Goal: Information Seeking & Learning: Learn about a topic

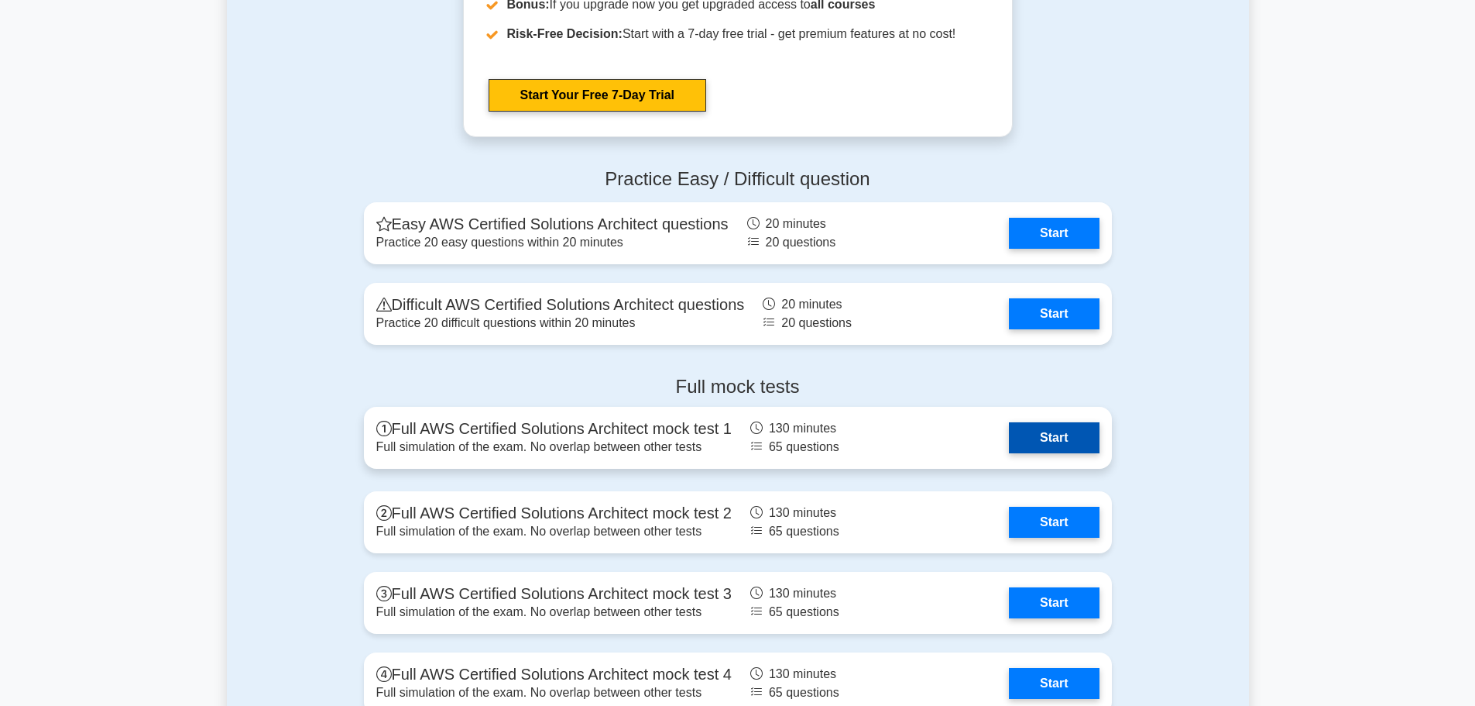
scroll to position [3330, 0]
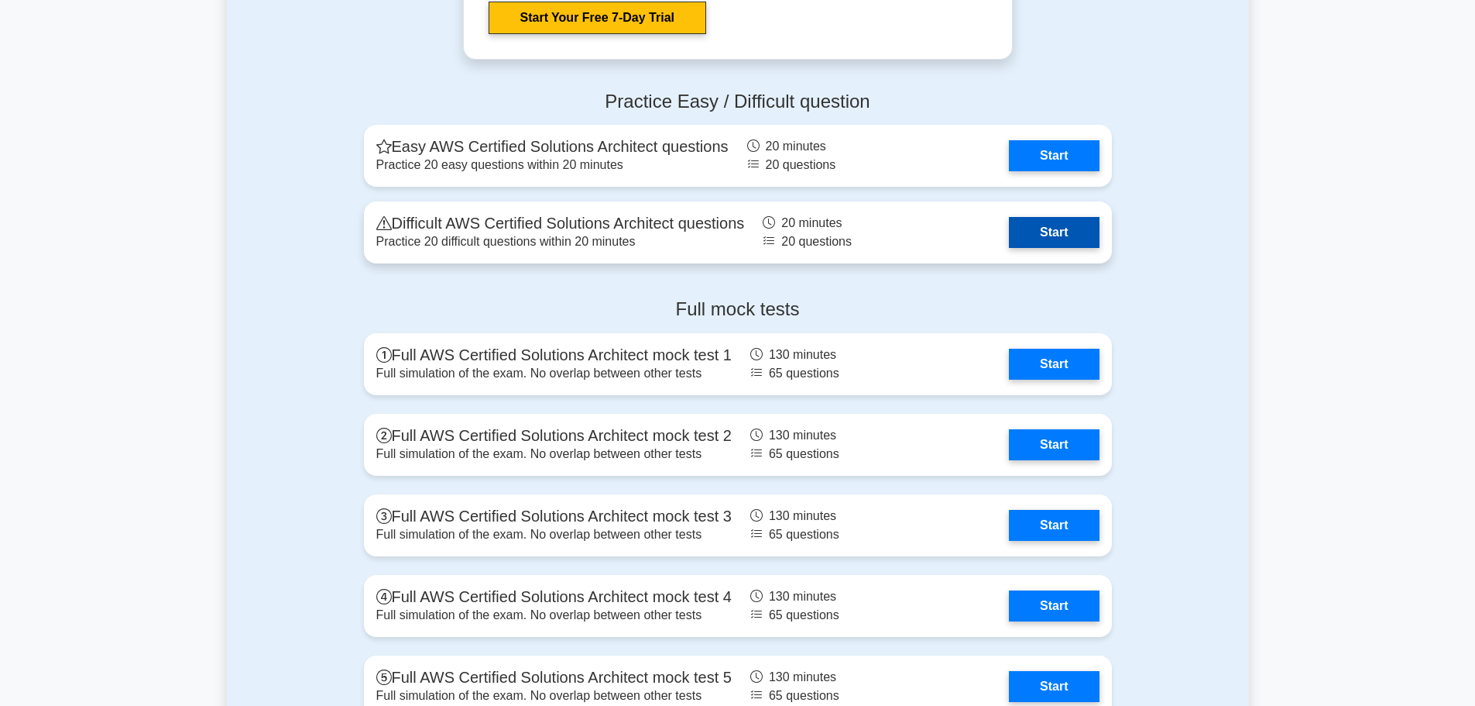
click at [1056, 248] on link "Start" at bounding box center [1054, 232] width 90 height 31
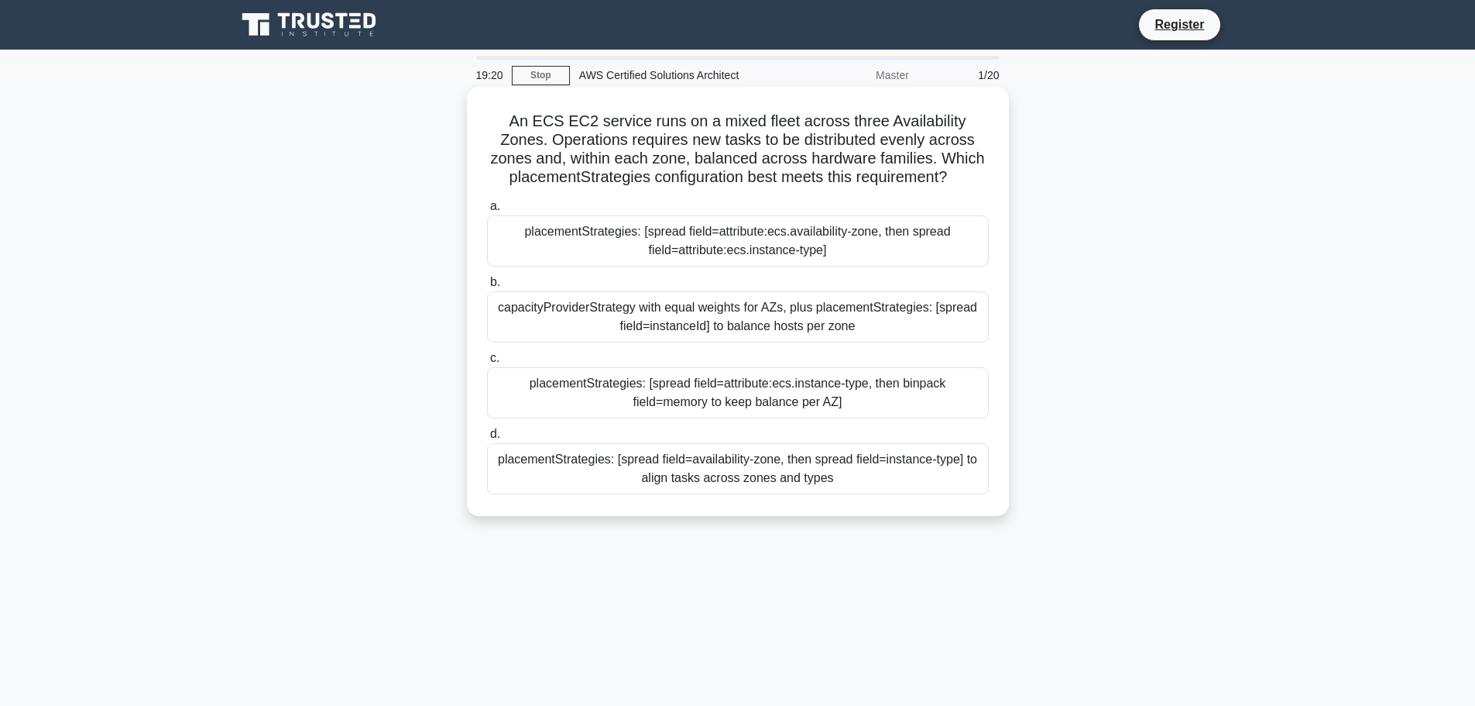
drag, startPoint x: 788, startPoint y: 419, endPoint x: 794, endPoint y: 404, distance: 15.7
click at [792, 410] on div "a. placementStrategies: [spread field=attribute:ecs.availability-zone, then spr…" at bounding box center [738, 346] width 520 height 304
click at [796, 392] on div "placementStrategies: [spread field=attribute:ecs.instance-type, then binpack fi…" at bounding box center [738, 392] width 502 height 51
click at [487, 363] on input "c. placementStrategies: [spread field=attribute:ecs.instance-type, then binpack…" at bounding box center [487, 358] width 0 height 10
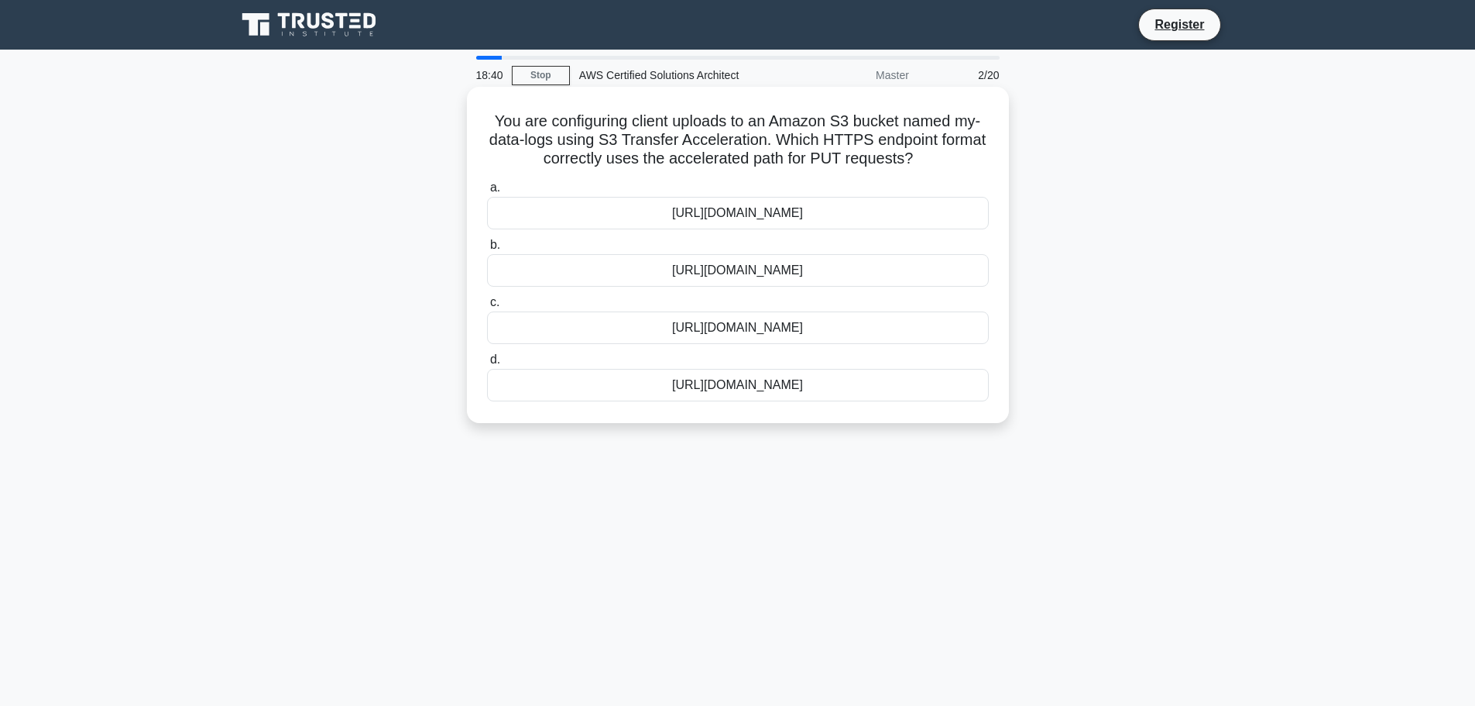
click at [838, 392] on div "https://my-data-logs.s3.us-east-1.amazonaws.com" at bounding box center [738, 385] width 502 height 33
click at [487, 365] on input "d. https://my-data-logs.s3.us-east-1.amazonaws.com" at bounding box center [487, 360] width 0 height 10
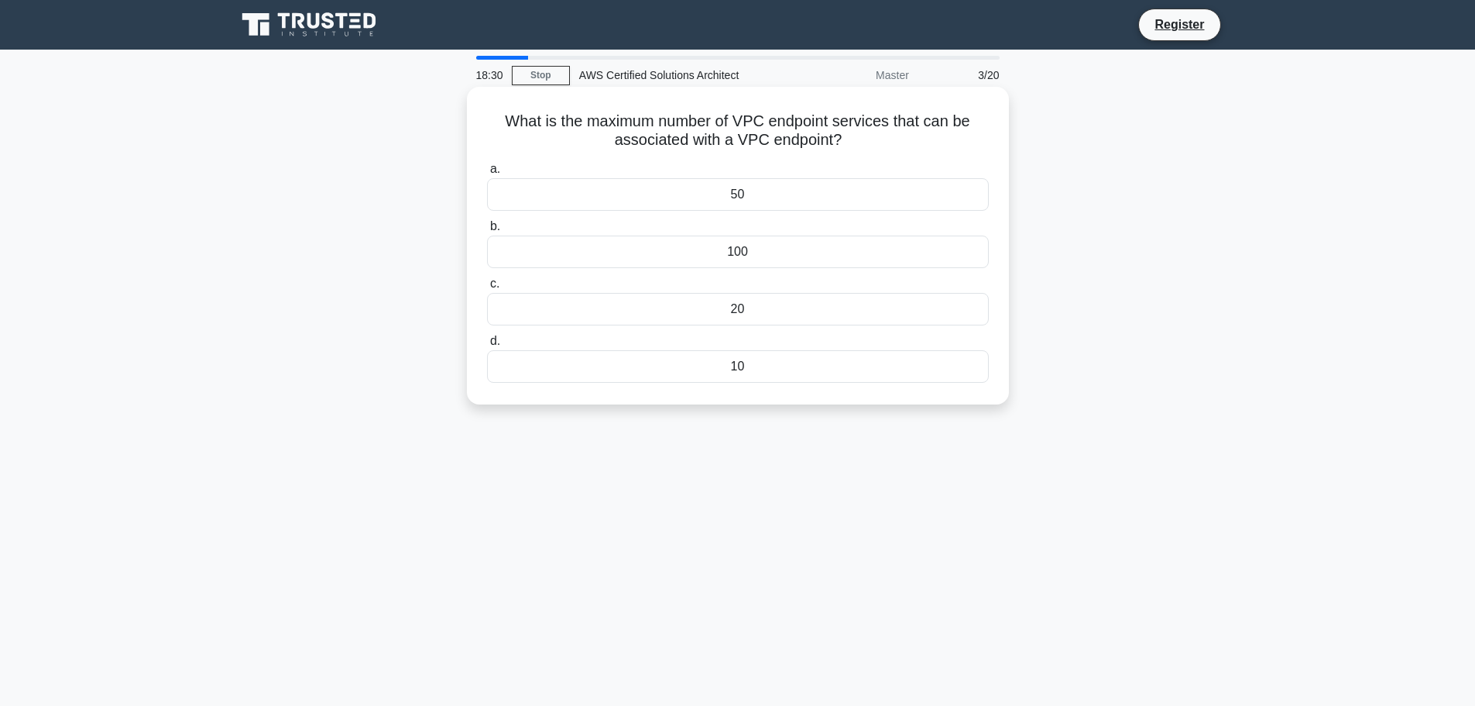
click at [743, 259] on div "100" at bounding box center [738, 251] width 502 height 33
click at [487, 232] on input "b. 100" at bounding box center [487, 226] width 0 height 10
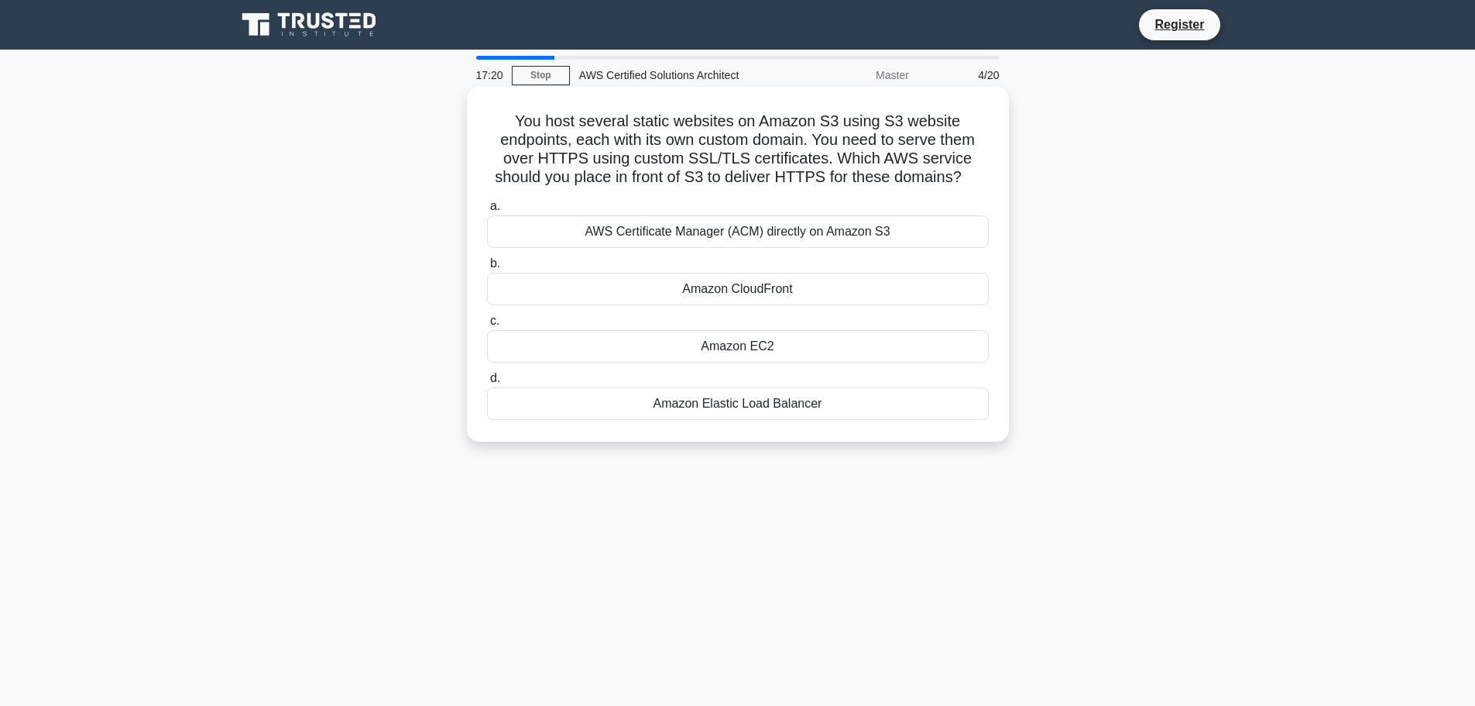
click at [613, 300] on div "Amazon CloudFront" at bounding box center [738, 289] width 502 height 33
click at [487, 269] on input "b. Amazon CloudFront" at bounding box center [487, 264] width 0 height 10
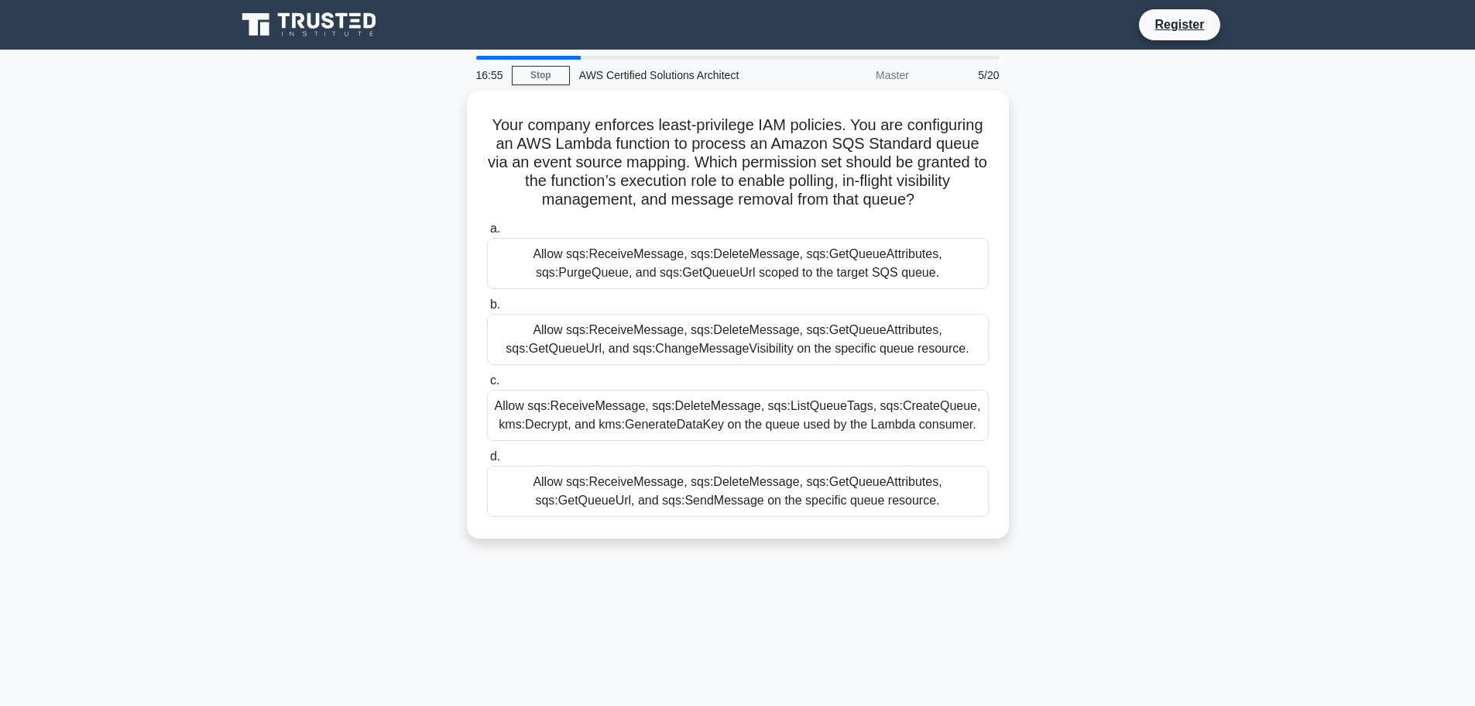
drag, startPoint x: 752, startPoint y: 421, endPoint x: 843, endPoint y: 556, distance: 163.5
click at [843, 556] on div "Your company enforces least-privilege IAM policies. You are configuring an AWS …" at bounding box center [738, 324] width 1022 height 466
click at [850, 561] on div "16:55 Stop AWS Certified Solutions Architect Master 5/20 Your company enforces …" at bounding box center [738, 443] width 1022 height 774
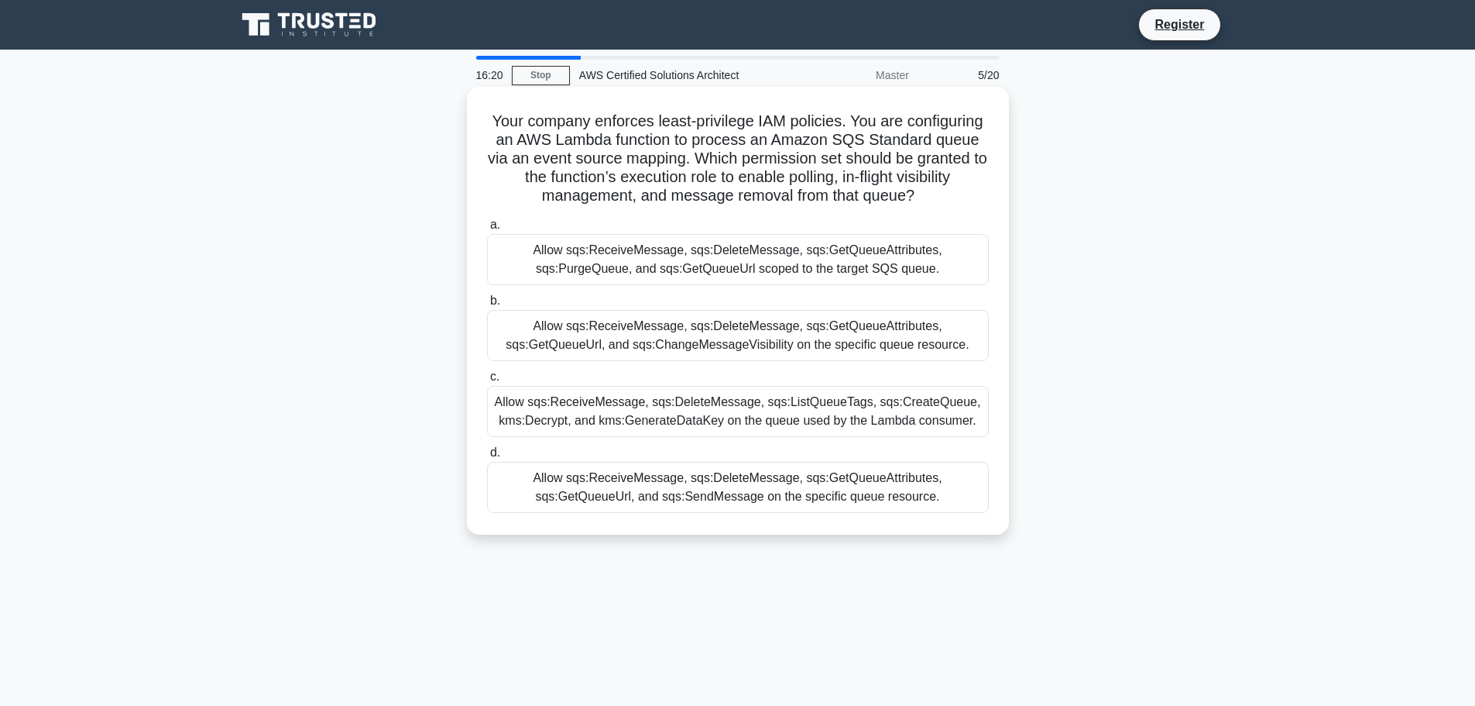
click at [815, 266] on div "Allow sqs:ReceiveMessage, sqs:DeleteMessage, sqs:GetQueueAttributes, sqs:PurgeQ…" at bounding box center [738, 259] width 502 height 51
click at [487, 230] on input "a. Allow sqs:ReceiveMessage, sqs:DeleteMessage, sqs:GetQueueAttributes, sqs:Pur…" at bounding box center [487, 225] width 0 height 10
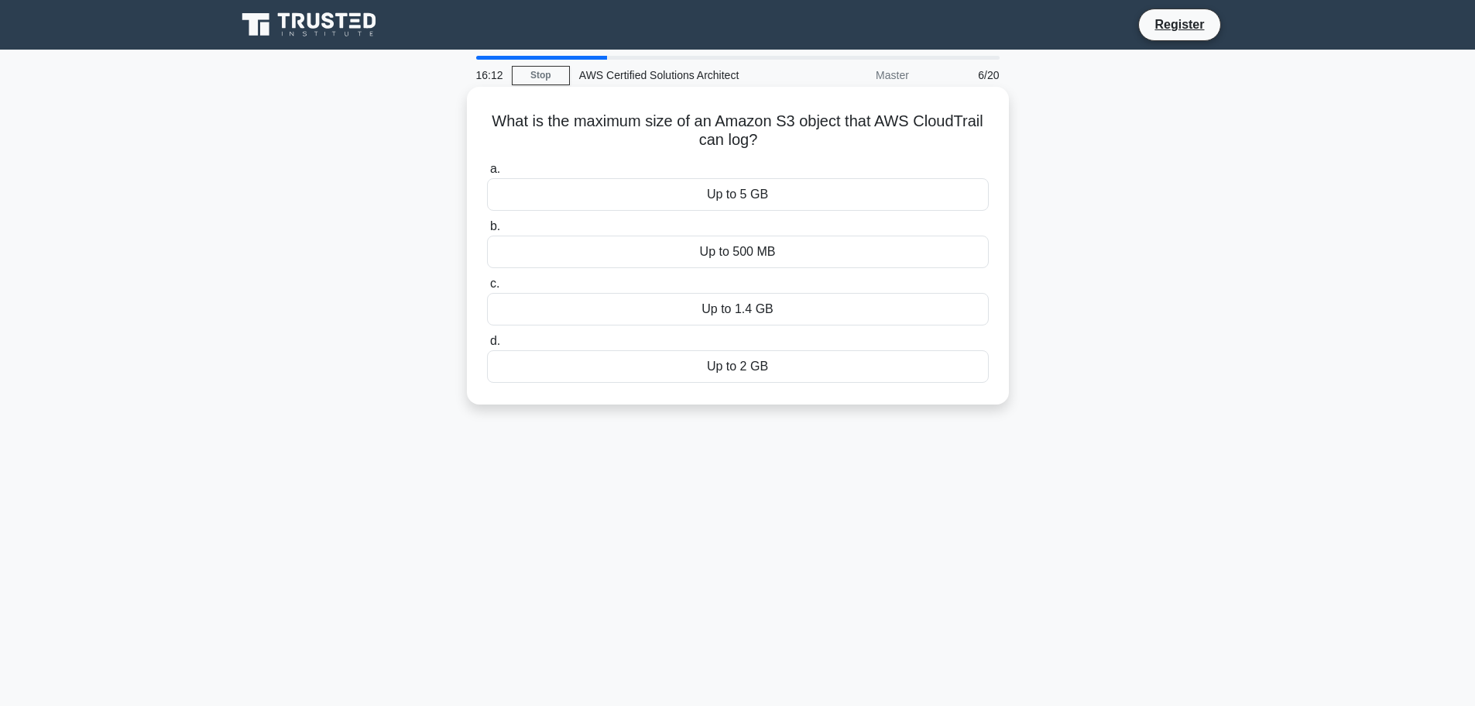
click at [753, 195] on div "Up to 5 GB" at bounding box center [738, 194] width 502 height 33
click at [487, 174] on input "a. Up to 5 GB" at bounding box center [487, 169] width 0 height 10
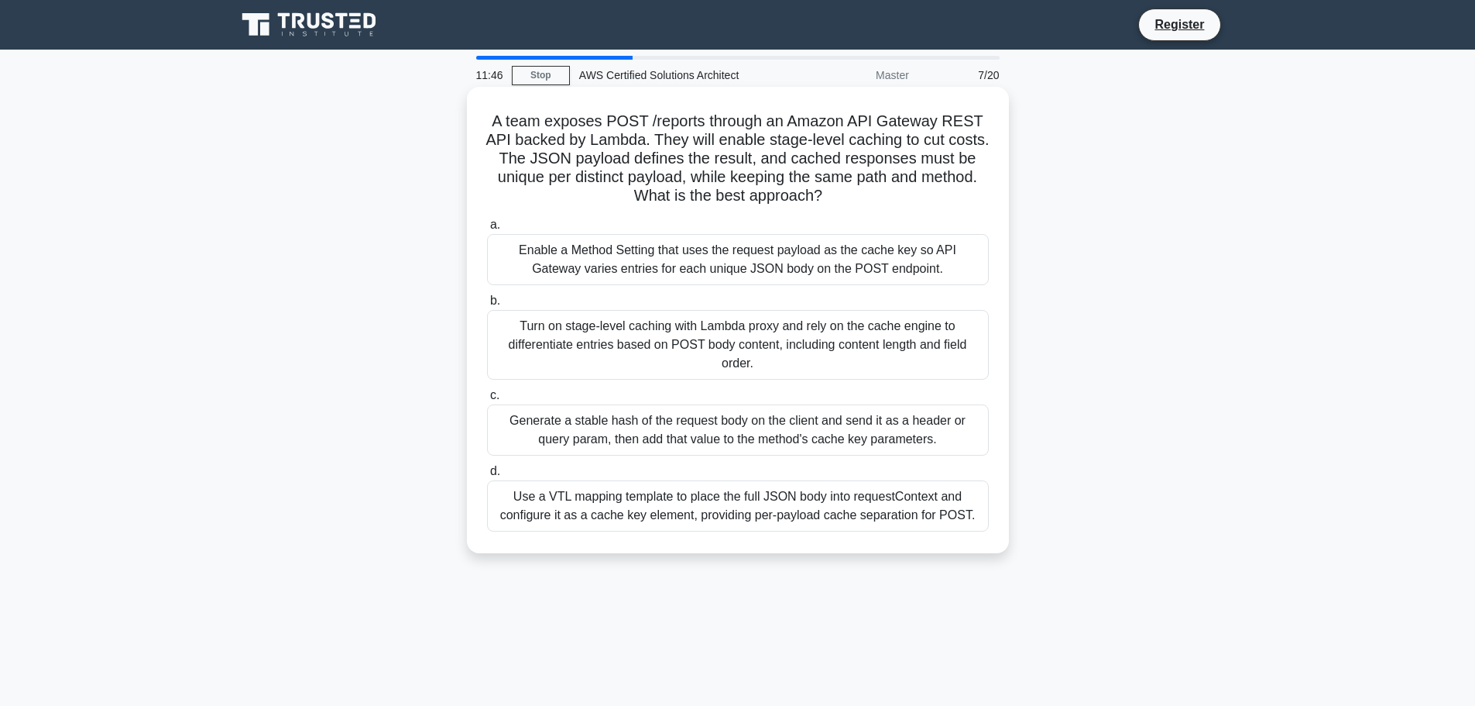
click at [589, 124] on h5 "A team exposes POST /reports through an Amazon API Gateway REST API backed by L…" at bounding box center [738, 159] width 505 height 94
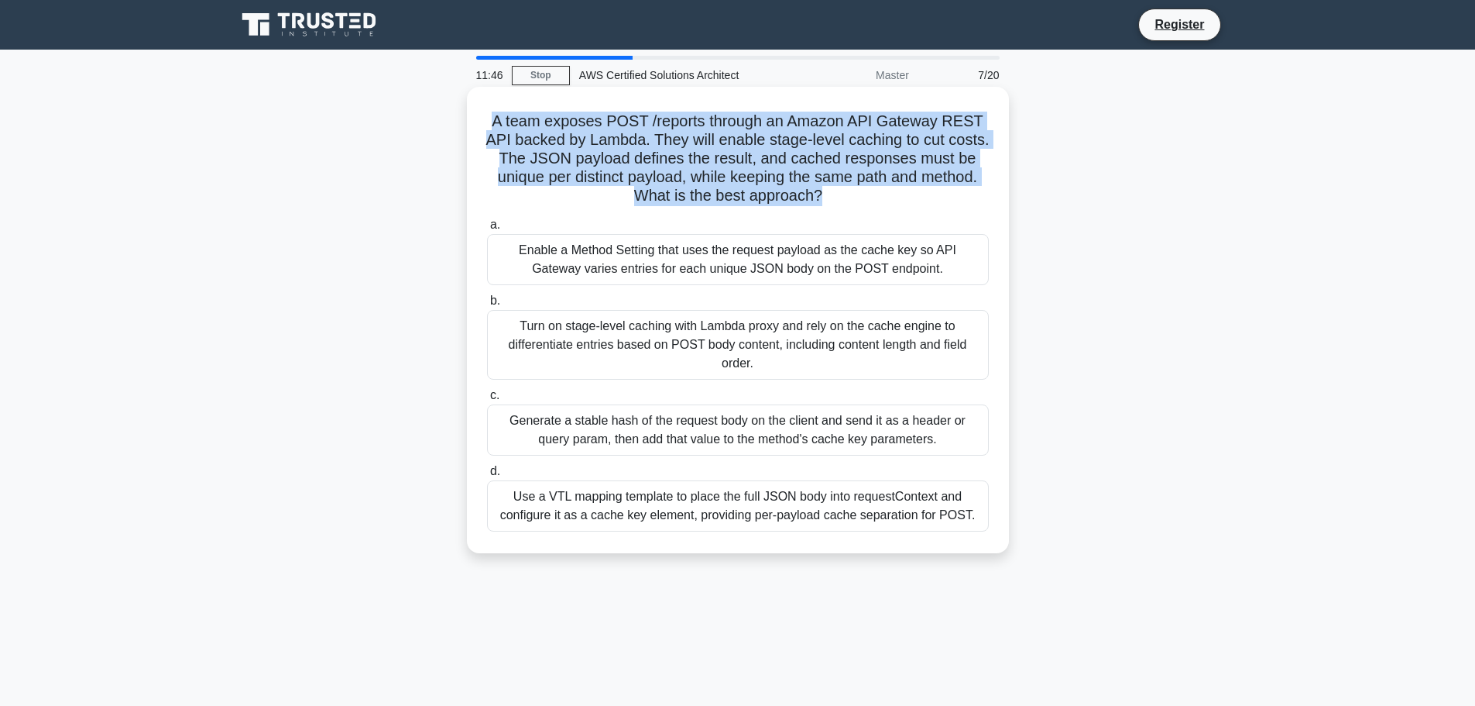
click at [589, 124] on h5 "A team exposes POST /reports through an Amazon API Gateway REST API backed by L…" at bounding box center [738, 159] width 505 height 94
click at [589, 142] on h5 "A team exposes POST /reports through an Amazon API Gateway REST API backed by L…" at bounding box center [738, 159] width 505 height 94
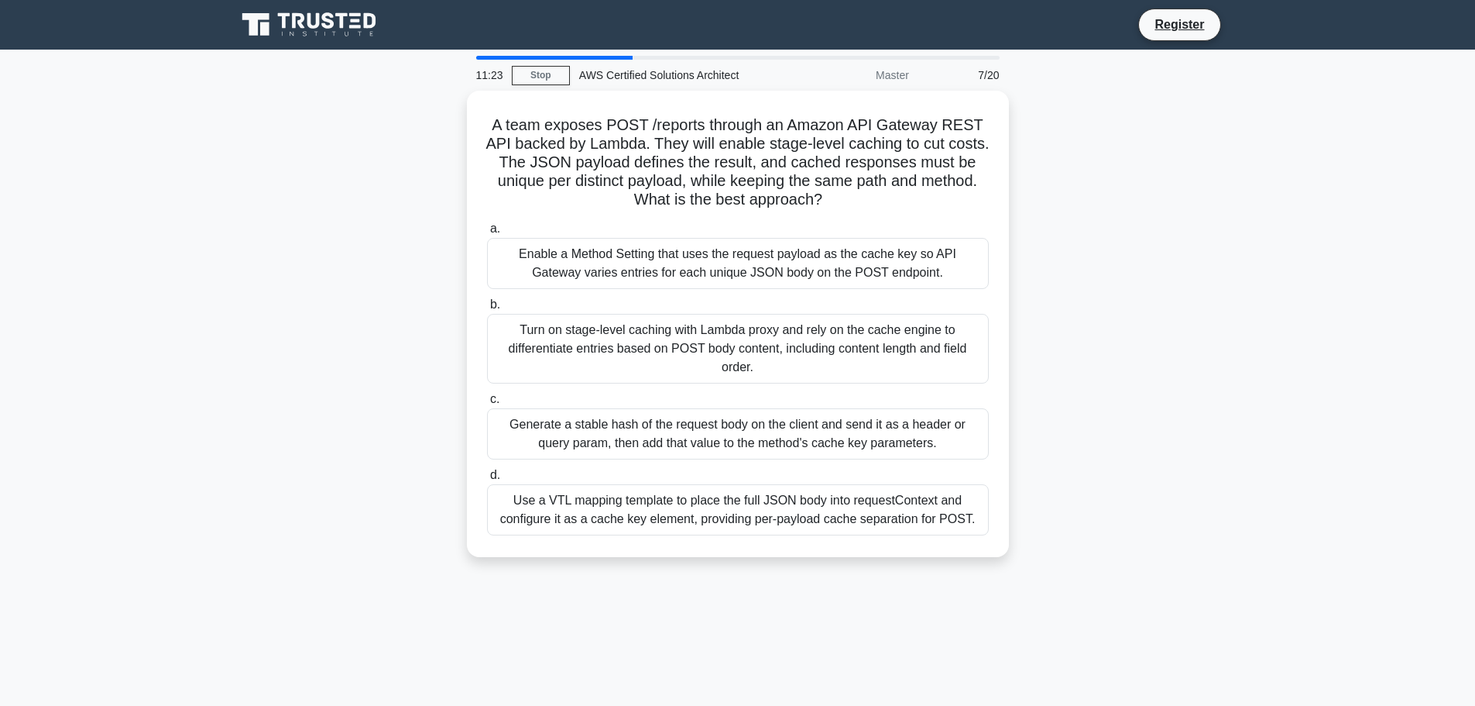
drag, startPoint x: 1300, startPoint y: 478, endPoint x: 1204, endPoint y: 522, distance: 105.7
click at [1300, 478] on main "11:23 Stop AWS Certified Solutions Architect Master 7/20 A team exposes POST /r…" at bounding box center [737, 443] width 1475 height 787
click at [1249, 427] on main "11:13 Stop AWS Certified Solutions Architect Master 7/20 A team exposes POST /r…" at bounding box center [737, 443] width 1475 height 787
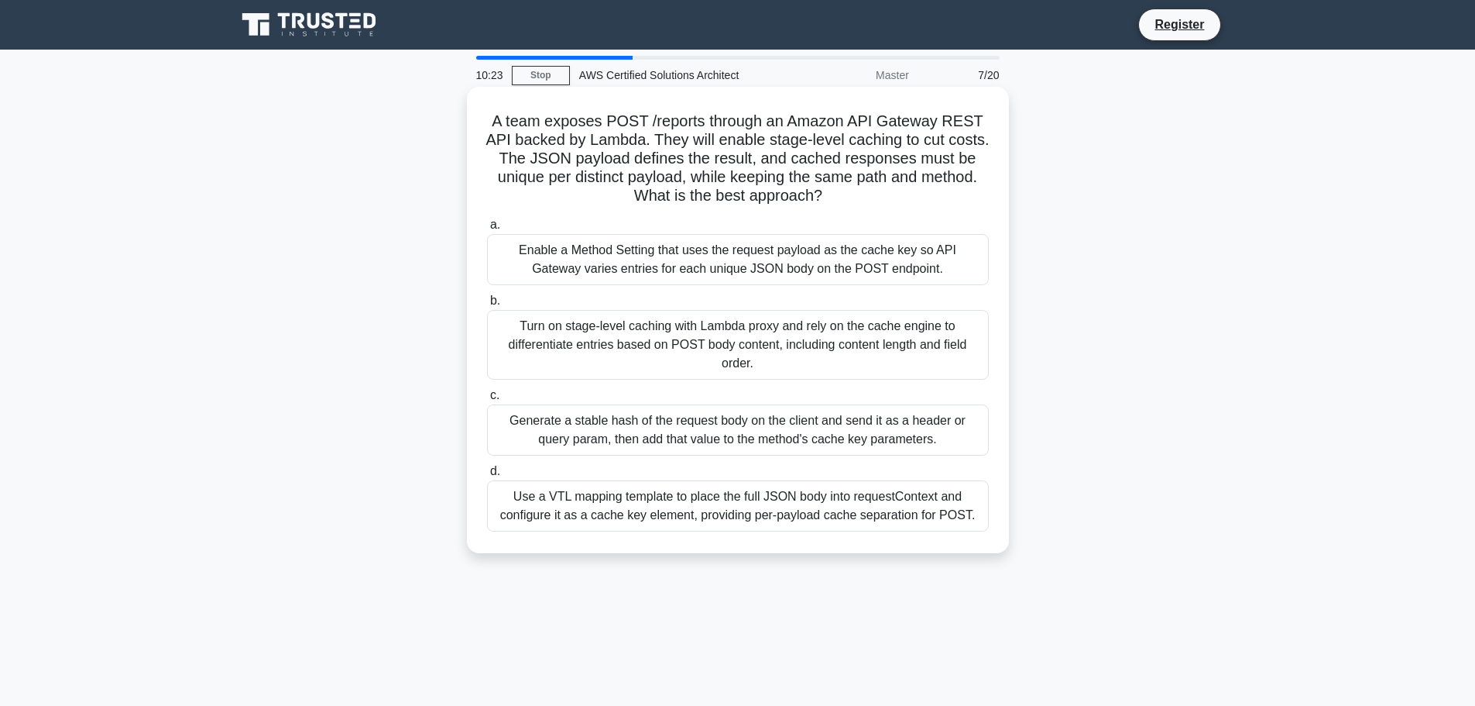
click at [569, 137] on h5 "A team exposes POST /reports through an Amazon API Gateway REST API backed by L…" at bounding box center [738, 159] width 505 height 94
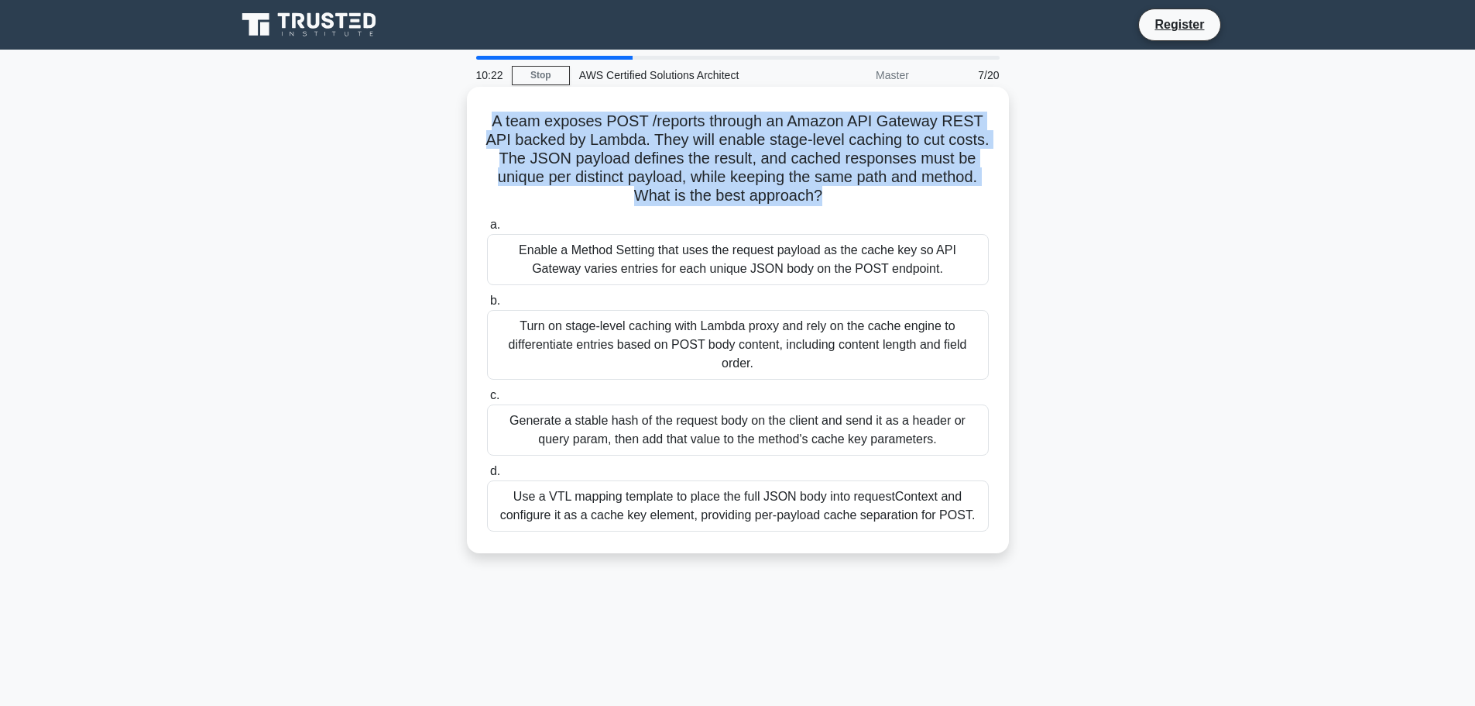
click at [569, 137] on h5 "A team exposes POST /reports through an Amazon API Gateway REST API backed by L…" at bounding box center [738, 159] width 505 height 94
click at [591, 140] on h5 "A team exposes POST /reports through an Amazon API Gateway REST API backed by L…" at bounding box center [738, 159] width 505 height 94
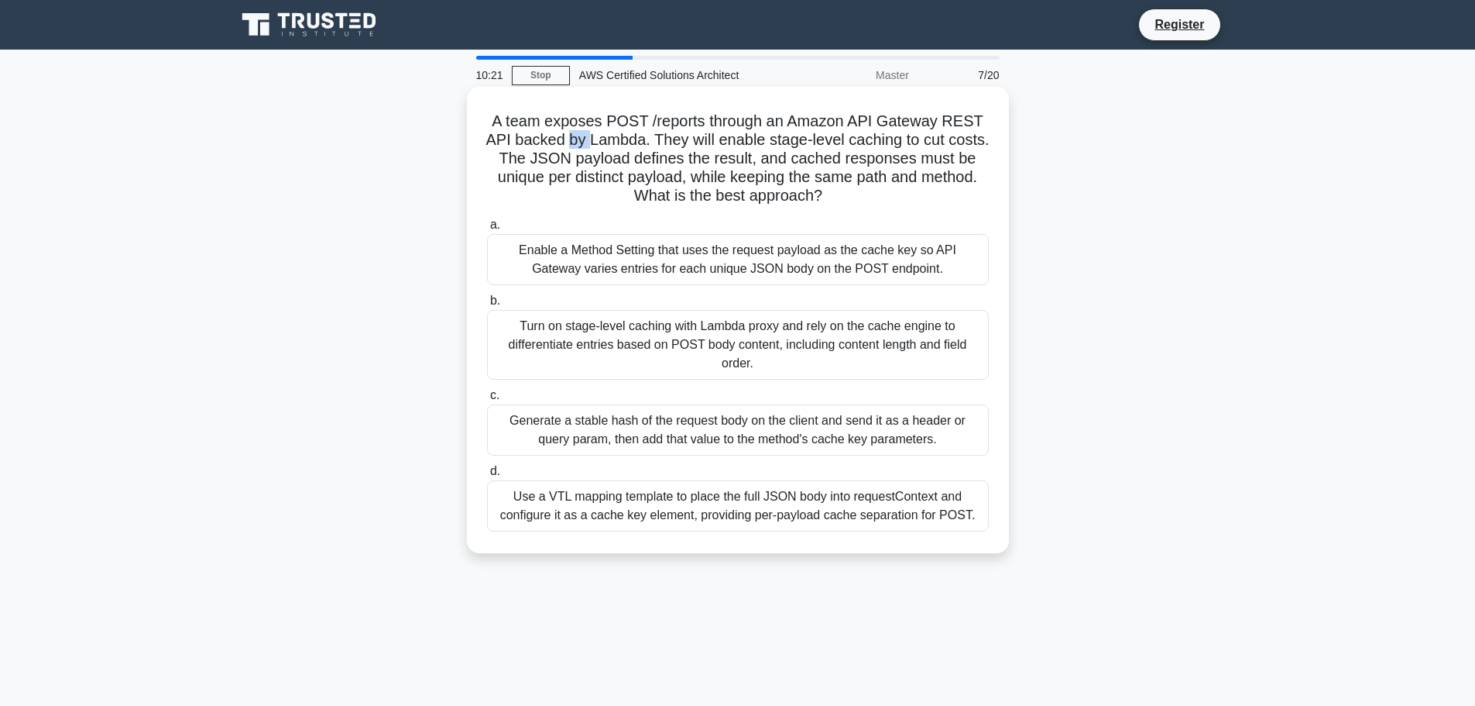
click at [591, 140] on h5 "A team exposes POST /reports through an Amazon API Gateway REST API backed by L…" at bounding box center [738, 159] width 505 height 94
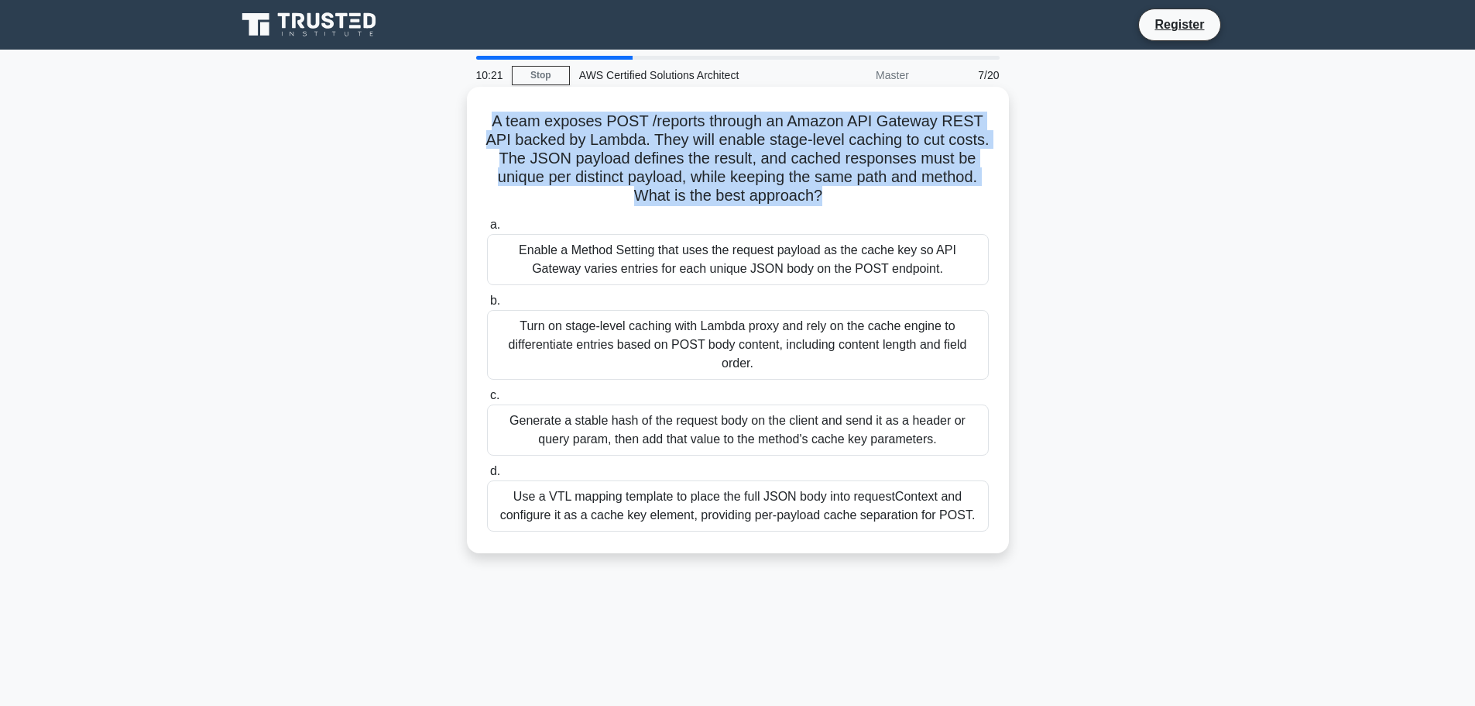
click at [591, 140] on h5 "A team exposes POST /reports through an Amazon API Gateway REST API backed by L…" at bounding box center [738, 159] width 505 height 94
click at [573, 134] on h5 "A team exposes POST /reports through an Amazon API Gateway REST API backed by L…" at bounding box center [738, 159] width 505 height 94
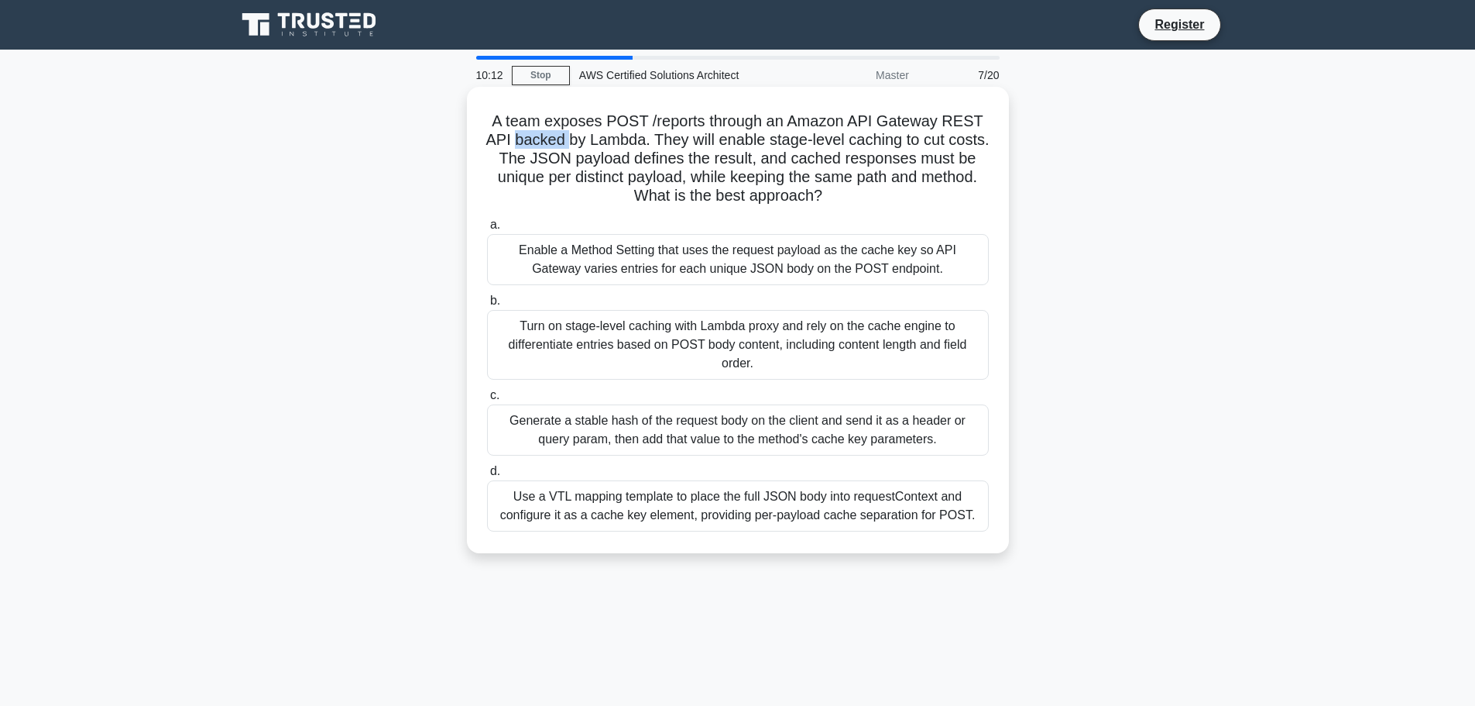
click at [573, 136] on h5 "A team exposes POST /reports through an Amazon API Gateway REST API backed by L…" at bounding box center [738, 159] width 505 height 94
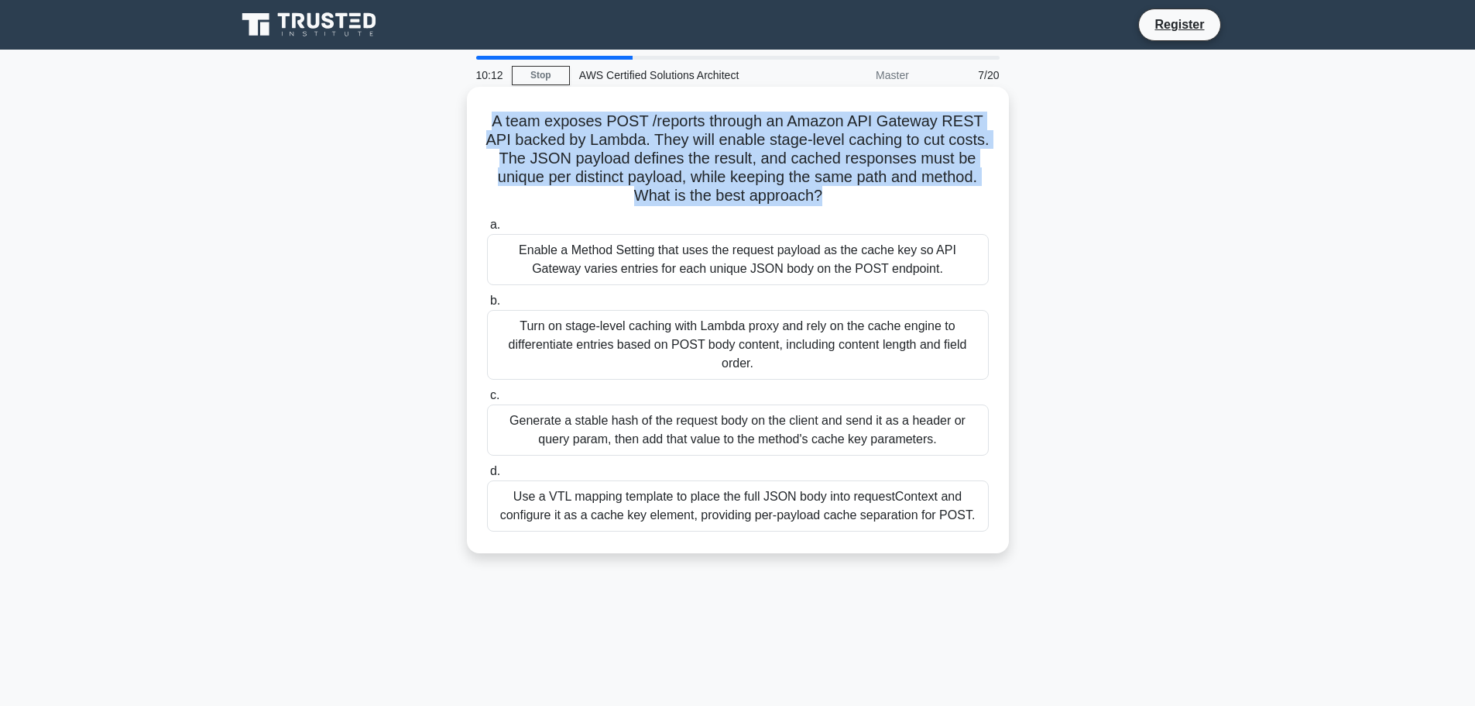
click at [573, 136] on h5 "A team exposes POST /reports through an Amazon API Gateway REST API backed by L…" at bounding box center [738, 159] width 505 height 94
click at [590, 160] on h5 "A team exposes POST /reports through an Amazon API Gateway REST API backed by L…" at bounding box center [738, 159] width 505 height 94
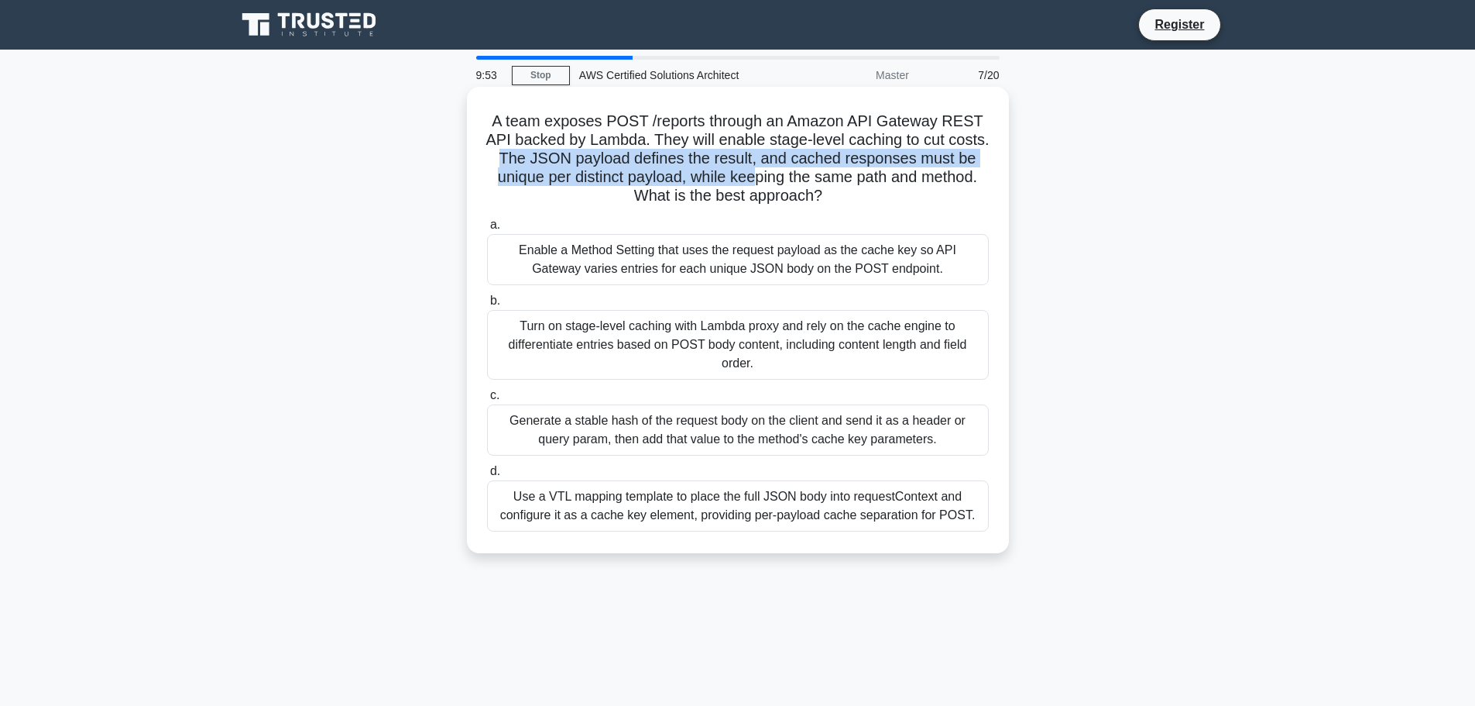
drag, startPoint x: 553, startPoint y: 156, endPoint x: 799, endPoint y: 176, distance: 247.0
click at [799, 176] on h5 "A team exposes POST /reports through an Amazon API Gateway REST API backed by L…" at bounding box center [738, 159] width 505 height 94
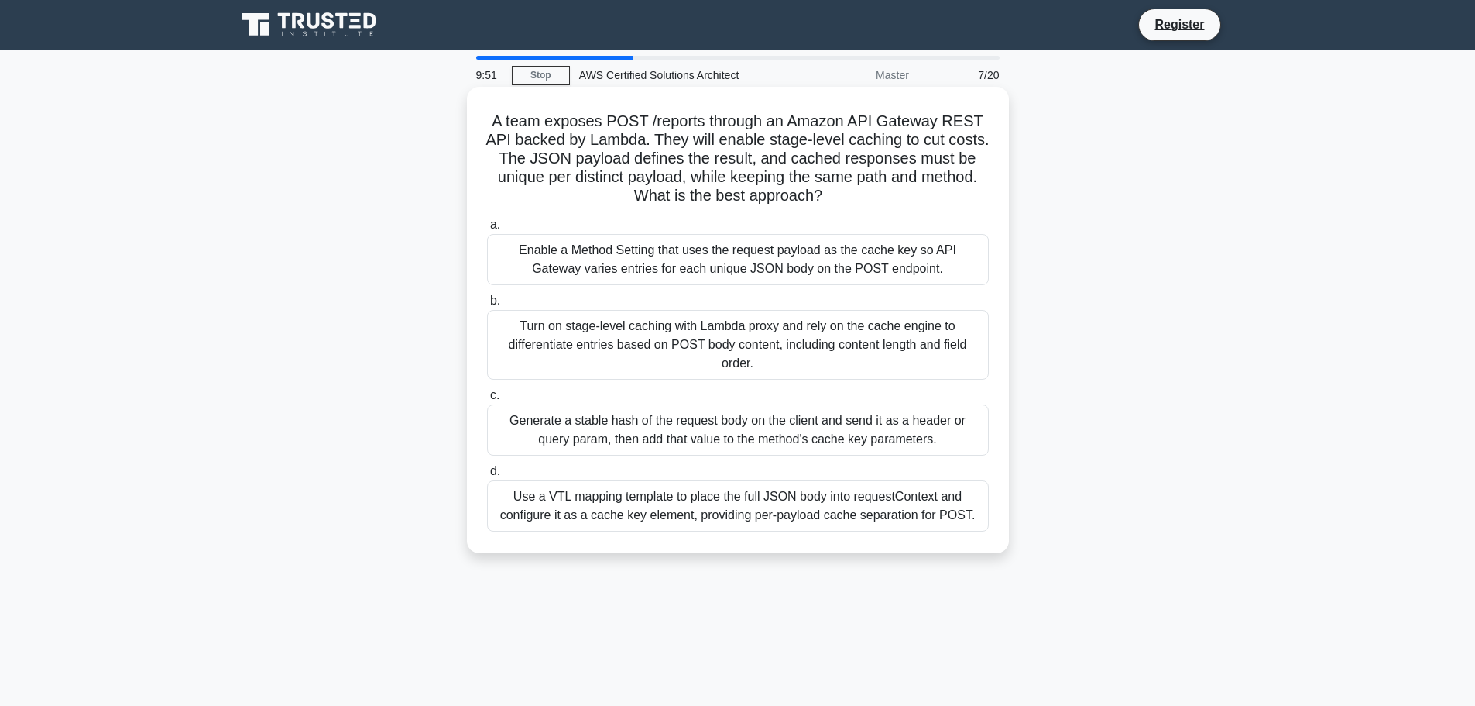
click at [844, 263] on div "Enable a Method Setting that uses the request payload as the cache key so API G…" at bounding box center [738, 259] width 502 height 51
click at [487, 230] on input "a. Enable a Method Setting that uses the request payload as the cache key so AP…" at bounding box center [487, 225] width 0 height 10
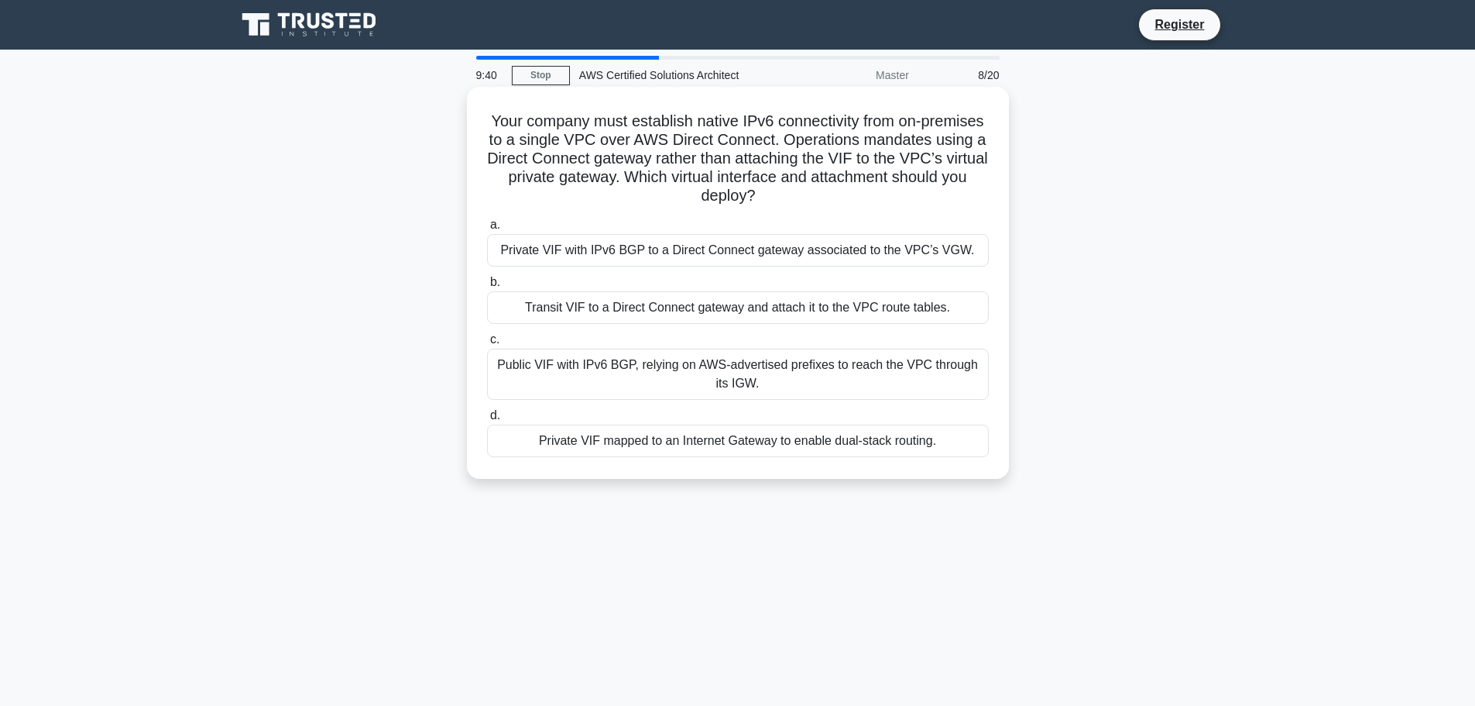
click at [626, 373] on div "Public VIF with IPv6 BGP, relying on AWS-advertised prefixes to reach the VPC t…" at bounding box center [738, 373] width 502 height 51
click at [487, 345] on input "c. Public VIF with IPv6 BGP, relying on AWS-advertised prefixes to reach the VP…" at bounding box center [487, 340] width 0 height 10
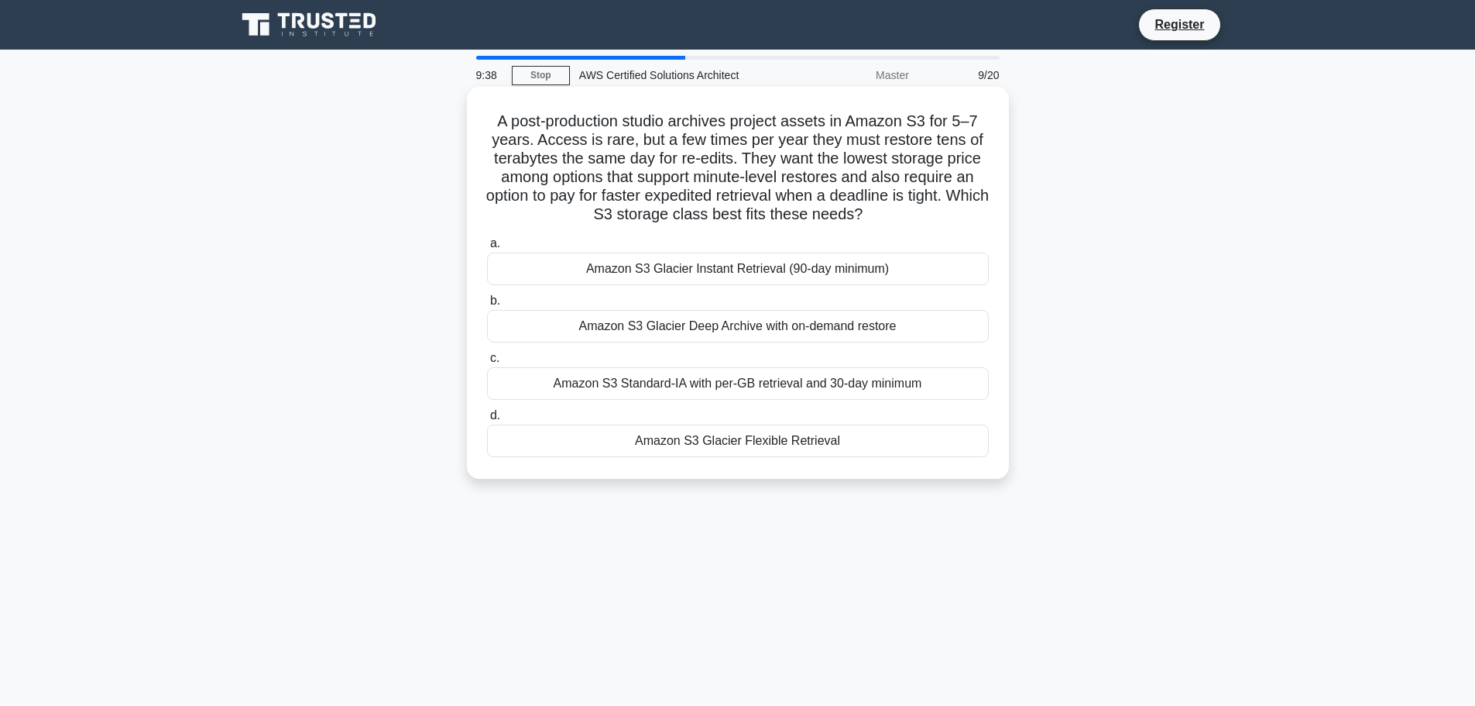
click at [675, 331] on div "Amazon S3 Glacier Deep Archive with on-demand restore" at bounding box center [738, 326] width 502 height 33
click at [487, 306] on input "b. Amazon S3 Glacier Deep Archive with on-demand restore" at bounding box center [487, 301] width 0 height 10
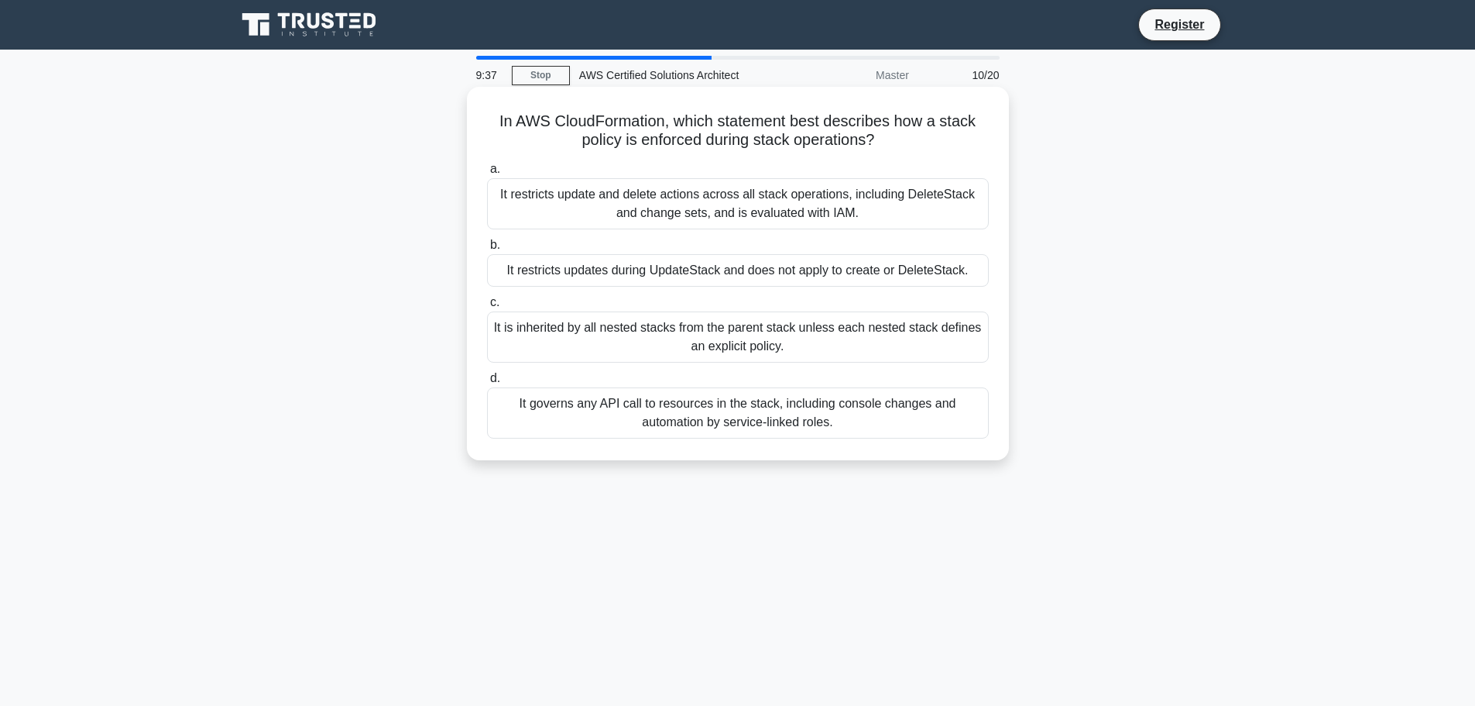
click at [704, 427] on div "It governs any API call to resources in the stack, including console changes an…" at bounding box center [738, 412] width 502 height 51
click at [487, 383] on input "d. It governs any API call to resources in the stack, including console changes…" at bounding box center [487, 378] width 0 height 10
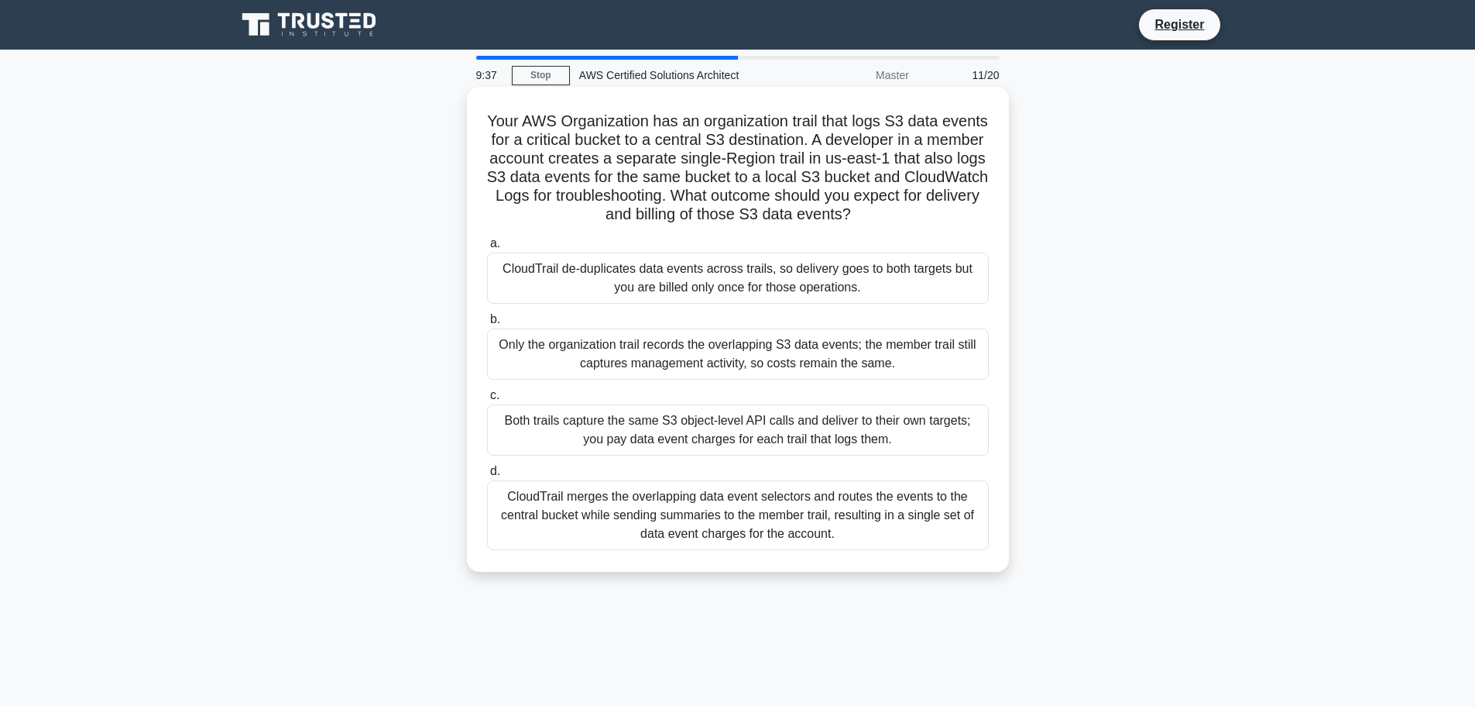
click at [711, 355] on div "Only the organization trail records the overlapping S3 data events; the member …" at bounding box center [738, 353] width 502 height 51
click at [487, 324] on input "b. Only the organization trail records the overlapping S3 data events; the memb…" at bounding box center [487, 319] width 0 height 10
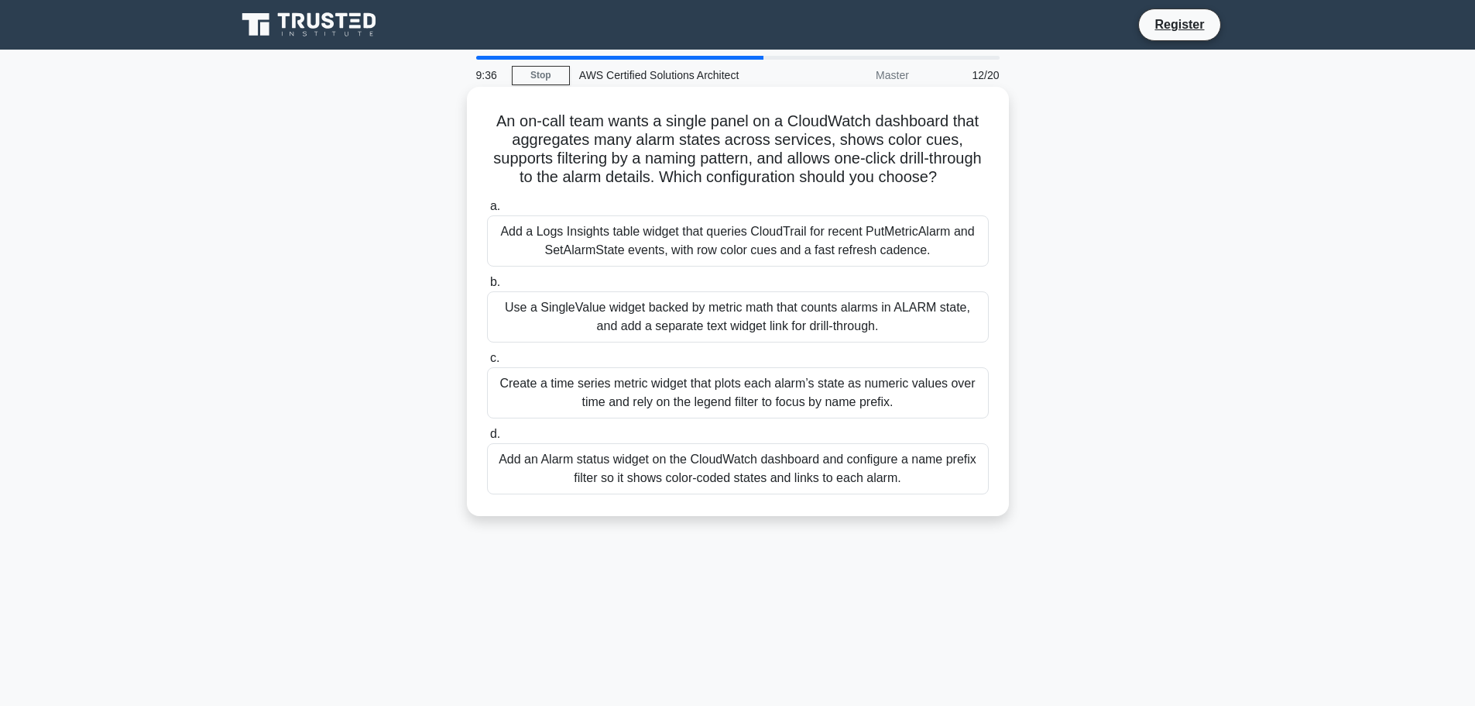
click at [691, 418] on div "Create a time series metric widget that plots each alarm’s state as numeric val…" at bounding box center [738, 392] width 502 height 51
click at [487, 363] on input "c. Create a time series metric widget that plots each alarm’s state as numeric …" at bounding box center [487, 358] width 0 height 10
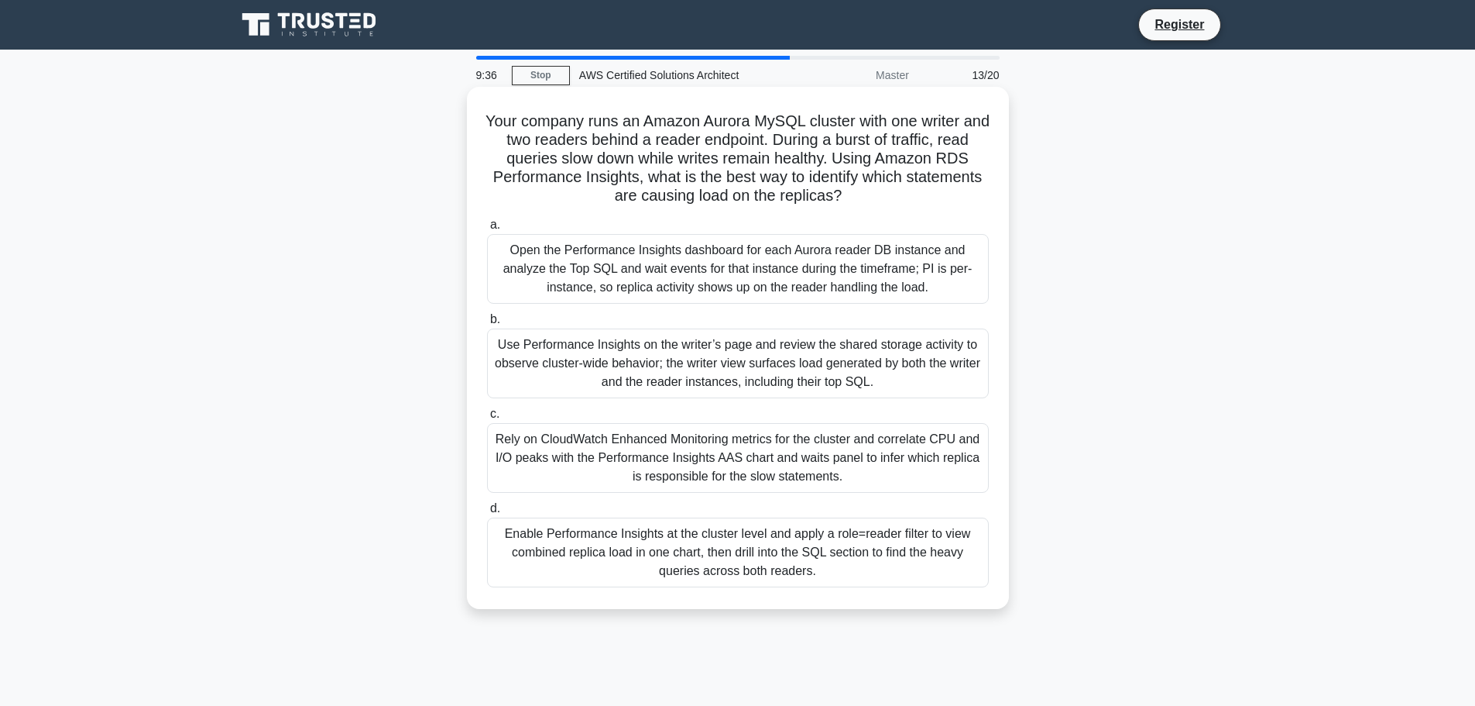
click at [709, 503] on label "d. Enable Performance Insights at the cluster level and apply a role=reader fil…" at bounding box center [738, 543] width 502 height 88
click at [487, 503] on input "d. Enable Performance Insights at the cluster level and apply a role=reader fil…" at bounding box center [487, 508] width 0 height 10
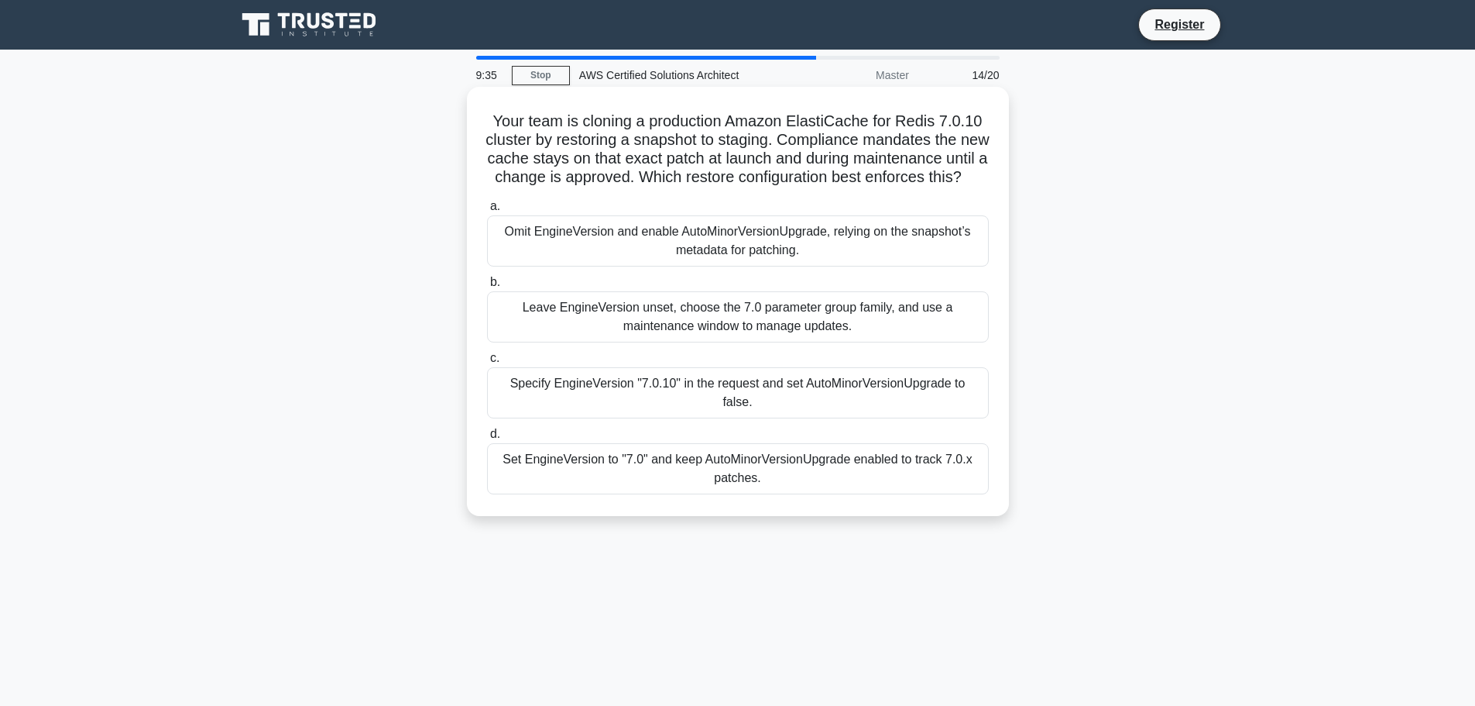
click at [716, 393] on div "Specify EngineVersion "7.0.10" in the request and set AutoMinorVersionUpgrade t…" at bounding box center [738, 392] width 502 height 51
click at [487, 363] on input "c. Specify EngineVersion "7.0.10" in the request and set AutoMinorVersionUpgrad…" at bounding box center [487, 358] width 0 height 10
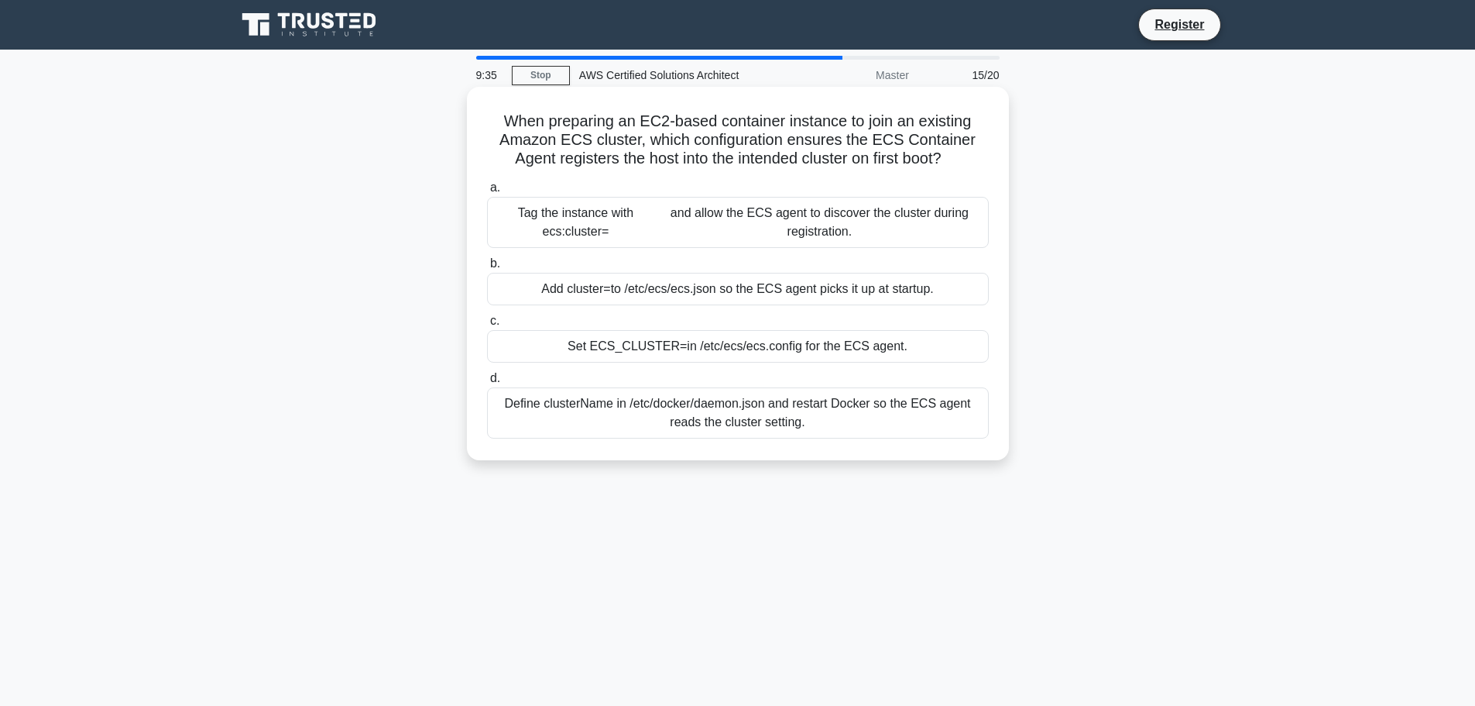
click at [704, 329] on label "c. Set ECS_CLUSTER= in /etc/ecs/ecs.config for the ECS agent." at bounding box center [738, 336] width 502 height 51
click at [487, 326] on input "c. Set ECS_CLUSTER= in /etc/ecs/ecs.config for the ECS agent." at bounding box center [487, 321] width 0 height 10
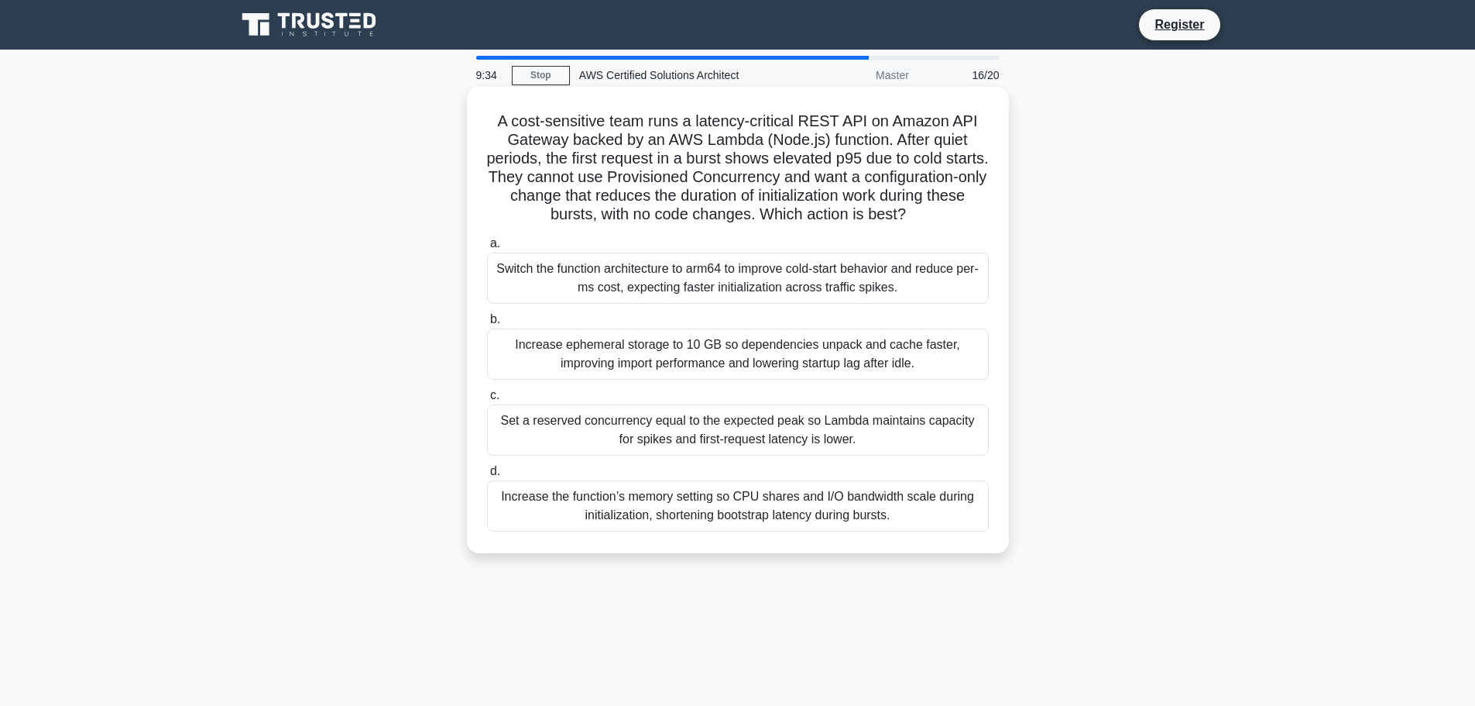
click at [750, 275] on div "Switch the function architecture to arm64 to improve cold-start behavior and re…" at bounding box center [738, 277] width 502 height 51
click at [487, 249] on input "a. Switch the function architecture to arm64 to improve cold-start behavior and…" at bounding box center [487, 244] width 0 height 10
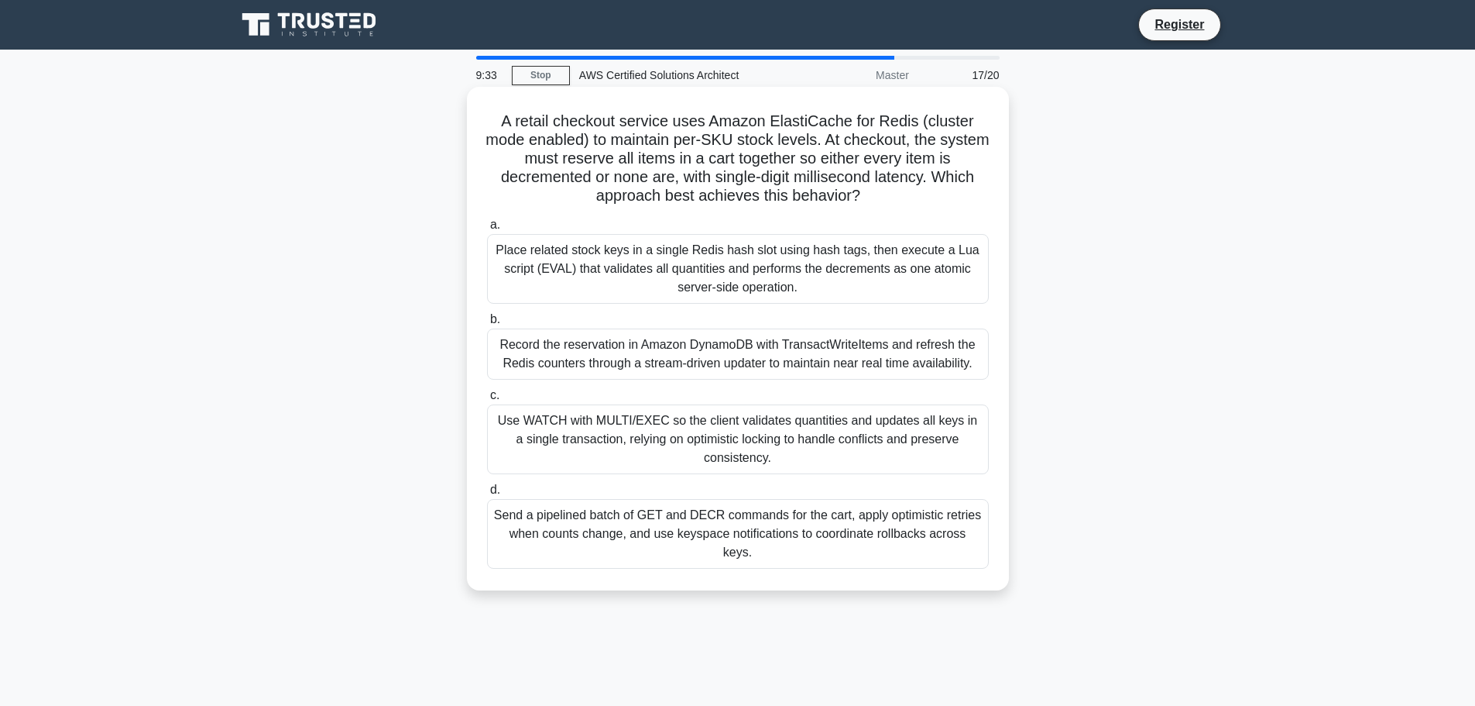
click at [648, 356] on div "Record the reservation in Amazon DynamoDB with TransactWriteItems and refresh t…" at bounding box center [738, 353] width 502 height 51
click at [487, 324] on input "b. Record the reservation in Amazon DynamoDB with TransactWriteItems and refres…" at bounding box center [487, 319] width 0 height 10
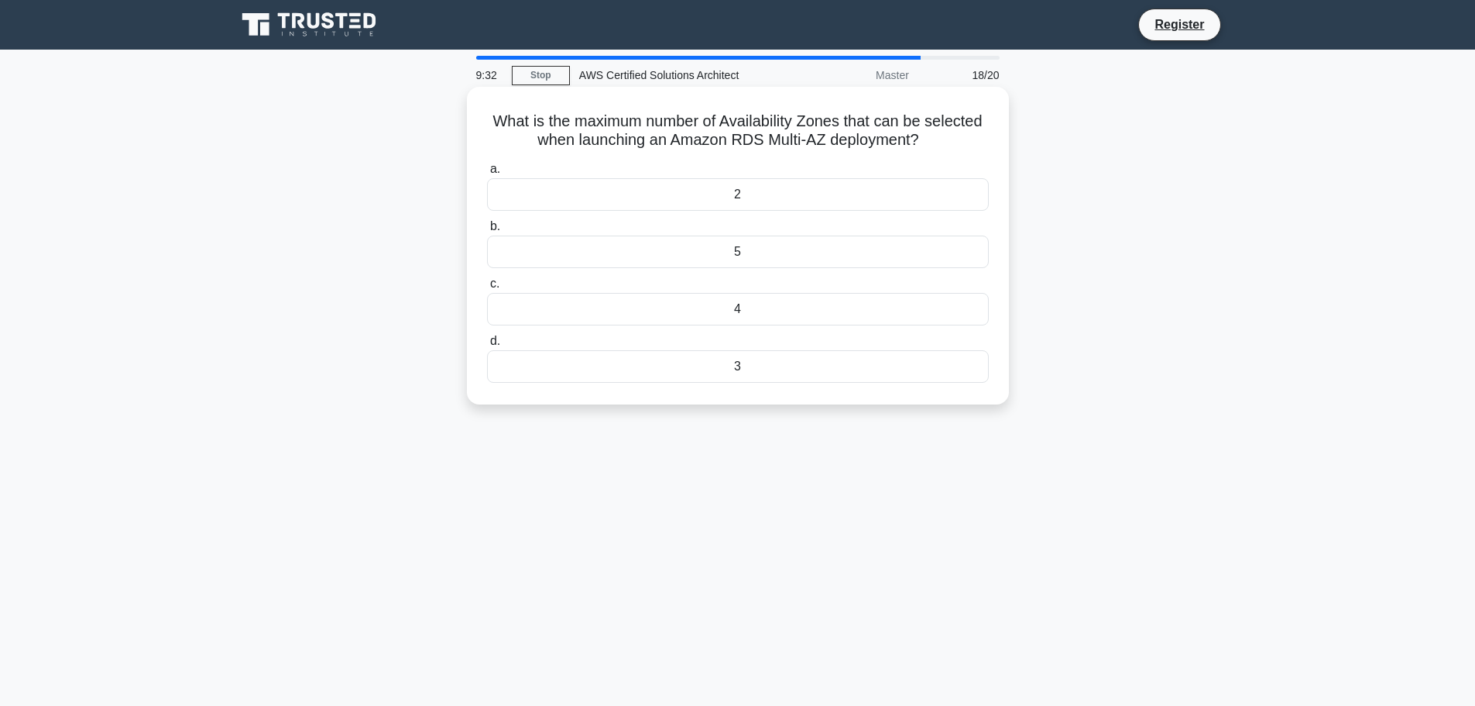
click at [676, 367] on div "3" at bounding box center [738, 366] width 502 height 33
click at [487, 346] on input "d. 3" at bounding box center [487, 341] width 0 height 10
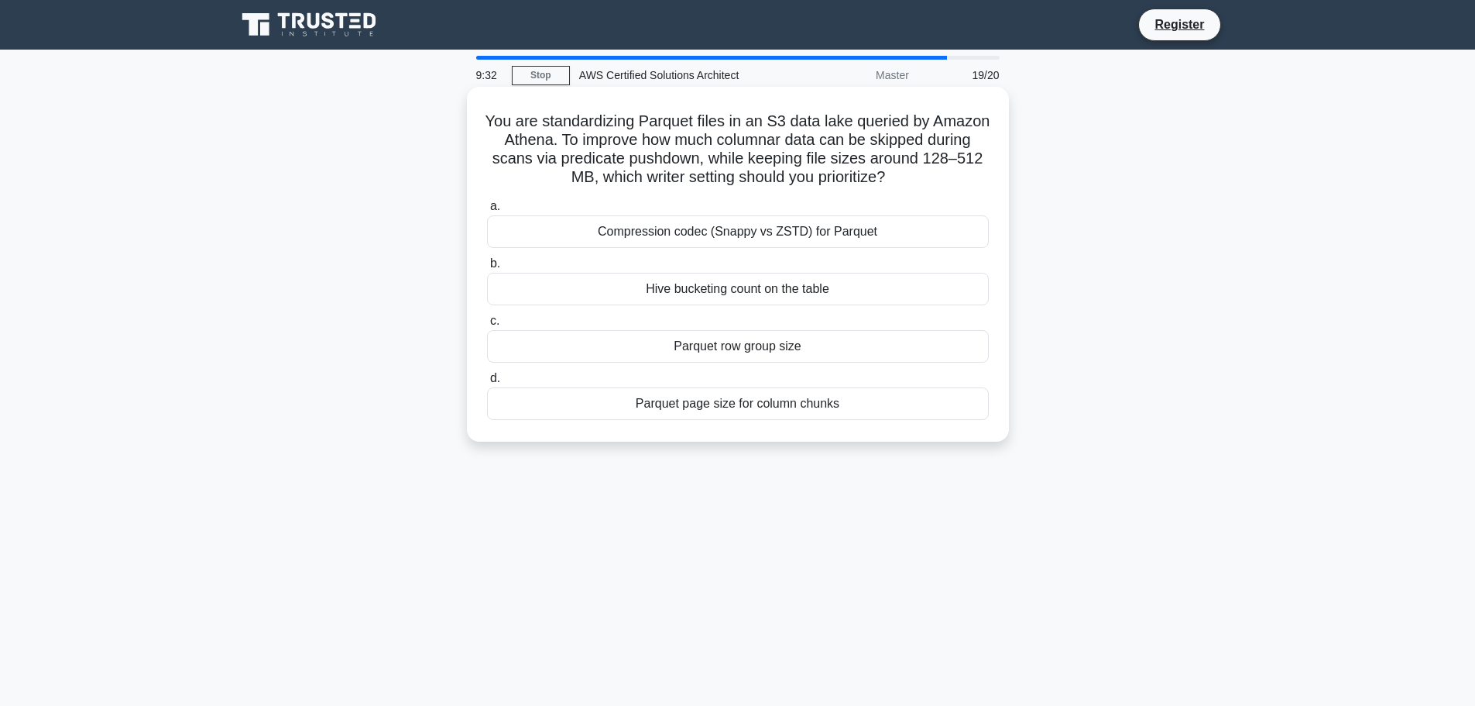
click at [675, 329] on label "c. Parquet row group size" at bounding box center [738, 336] width 502 height 51
click at [487, 326] on input "c. Parquet row group size" at bounding box center [487, 321] width 0 height 10
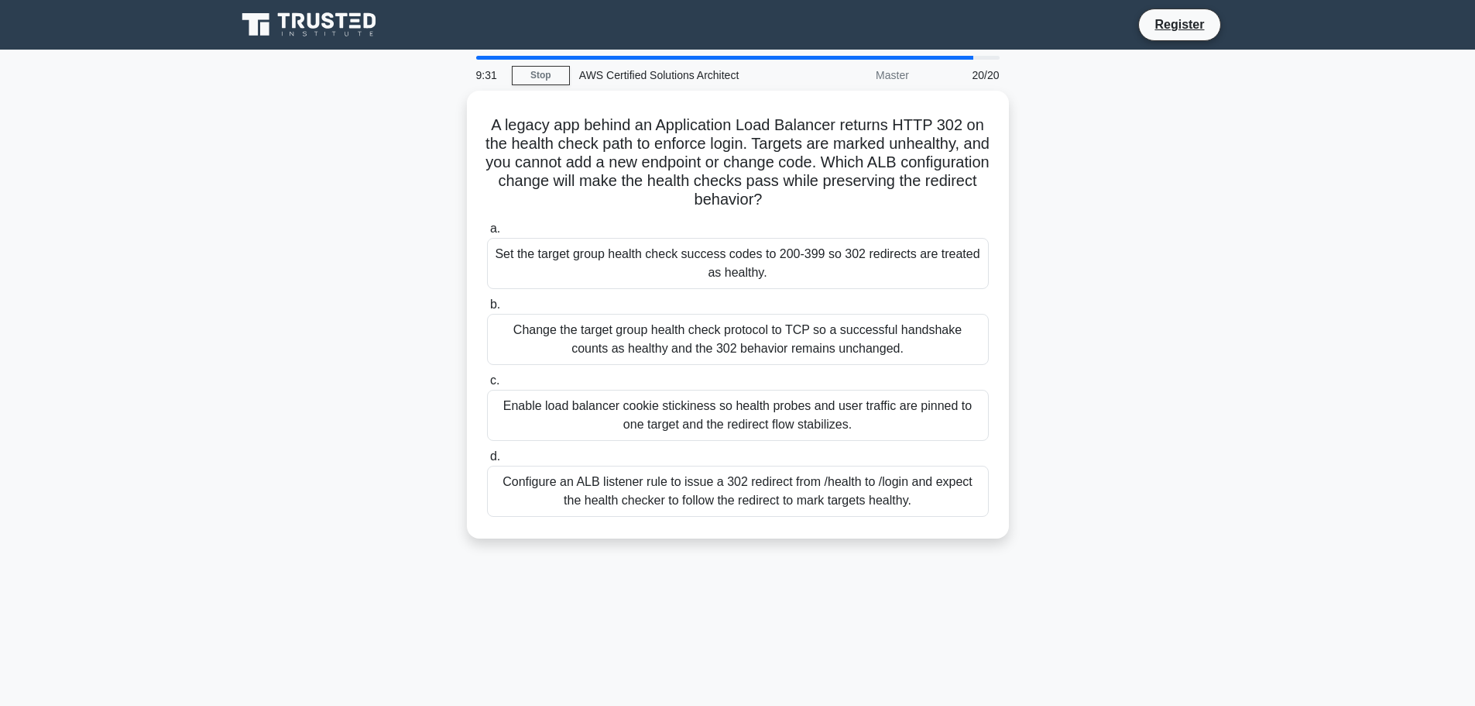
click at [695, 300] on label "b. Change the target group health check protocol to TCP so a successful handsha…" at bounding box center [738, 330] width 502 height 70
click at [487, 300] on input "b. Change the target group health check protocol to TCP so a successful handsha…" at bounding box center [487, 305] width 0 height 10
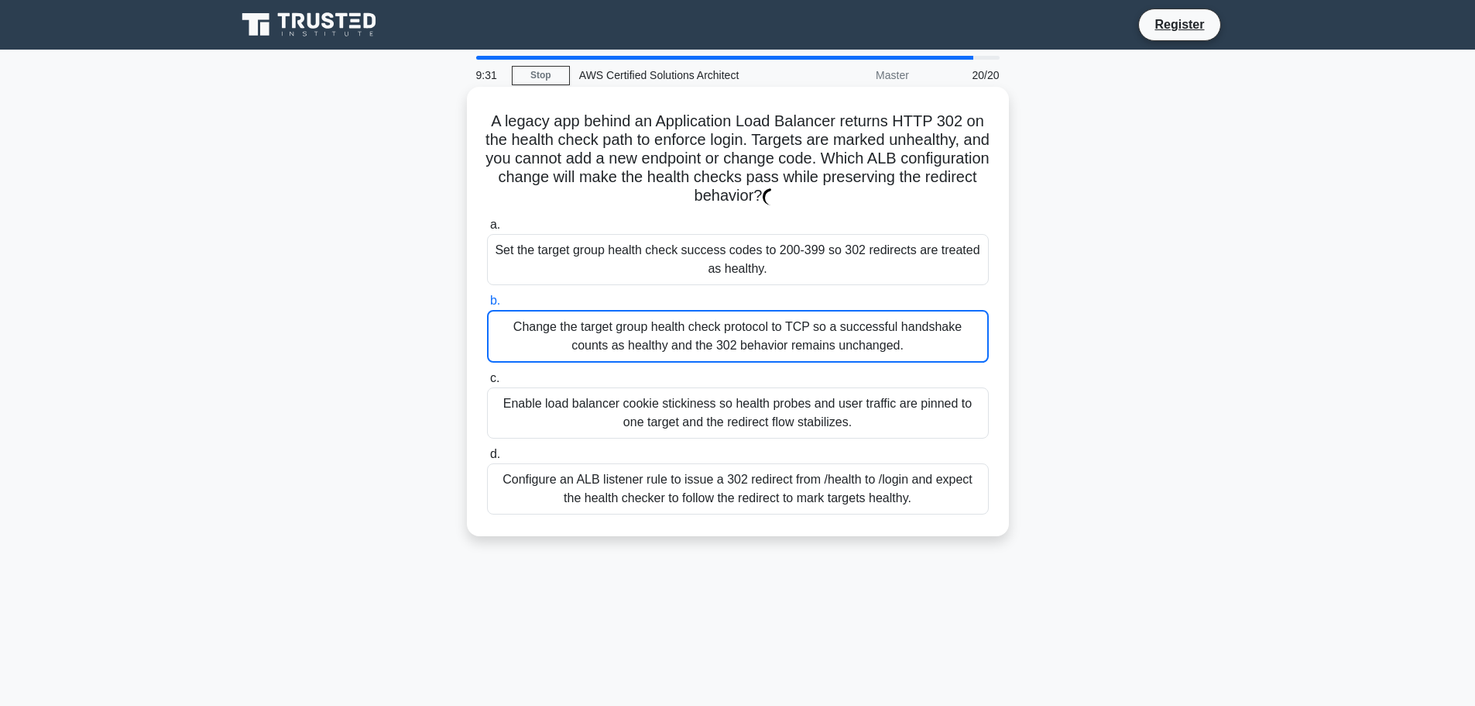
click at [657, 338] on div "Change the target group health check protocol to TCP so a successful handshake …" at bounding box center [738, 336] width 502 height 53
click at [487, 306] on input "b. Change the target group health check protocol to TCP so a successful handsha…" at bounding box center [487, 301] width 0 height 10
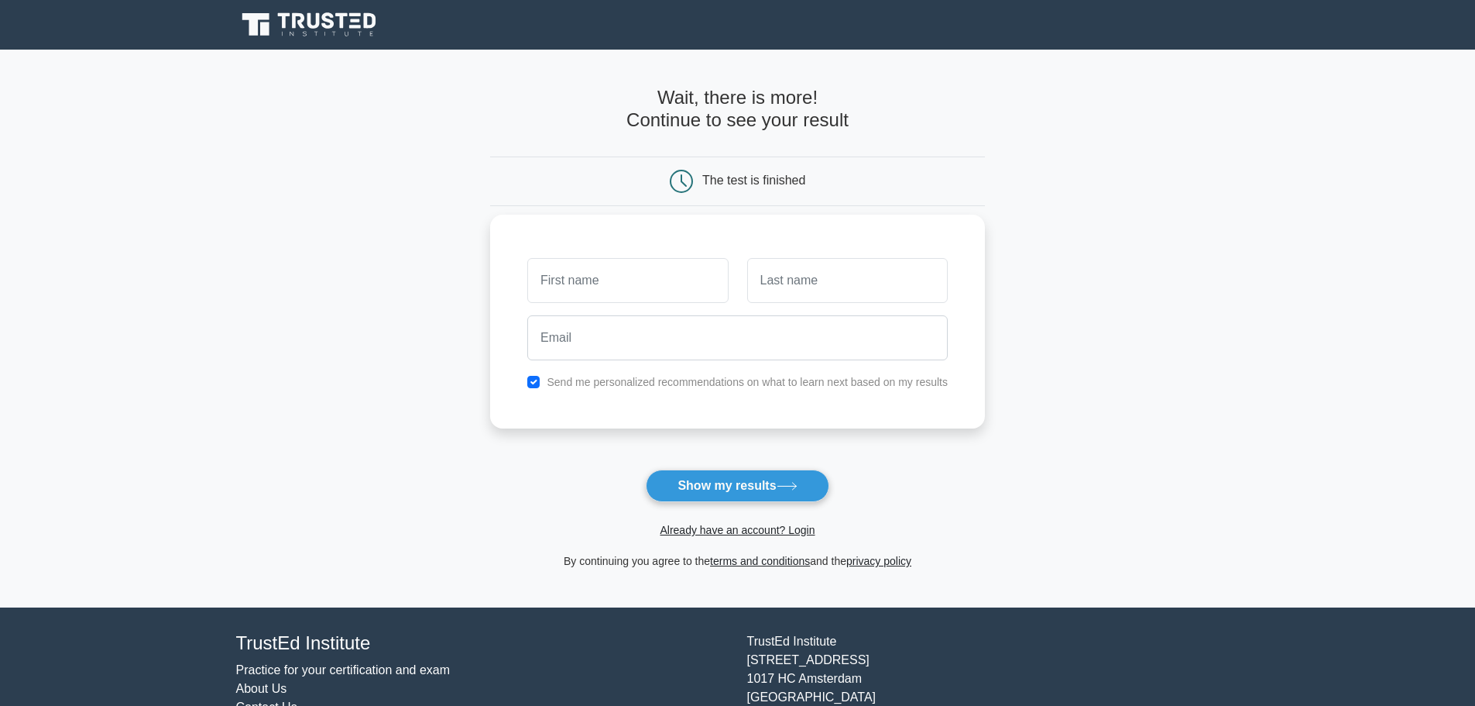
click at [695, 281] on input "text" at bounding box center [627, 280] width 201 height 45
type input "Dario"
click at [785, 292] on input "text" at bounding box center [847, 280] width 201 height 45
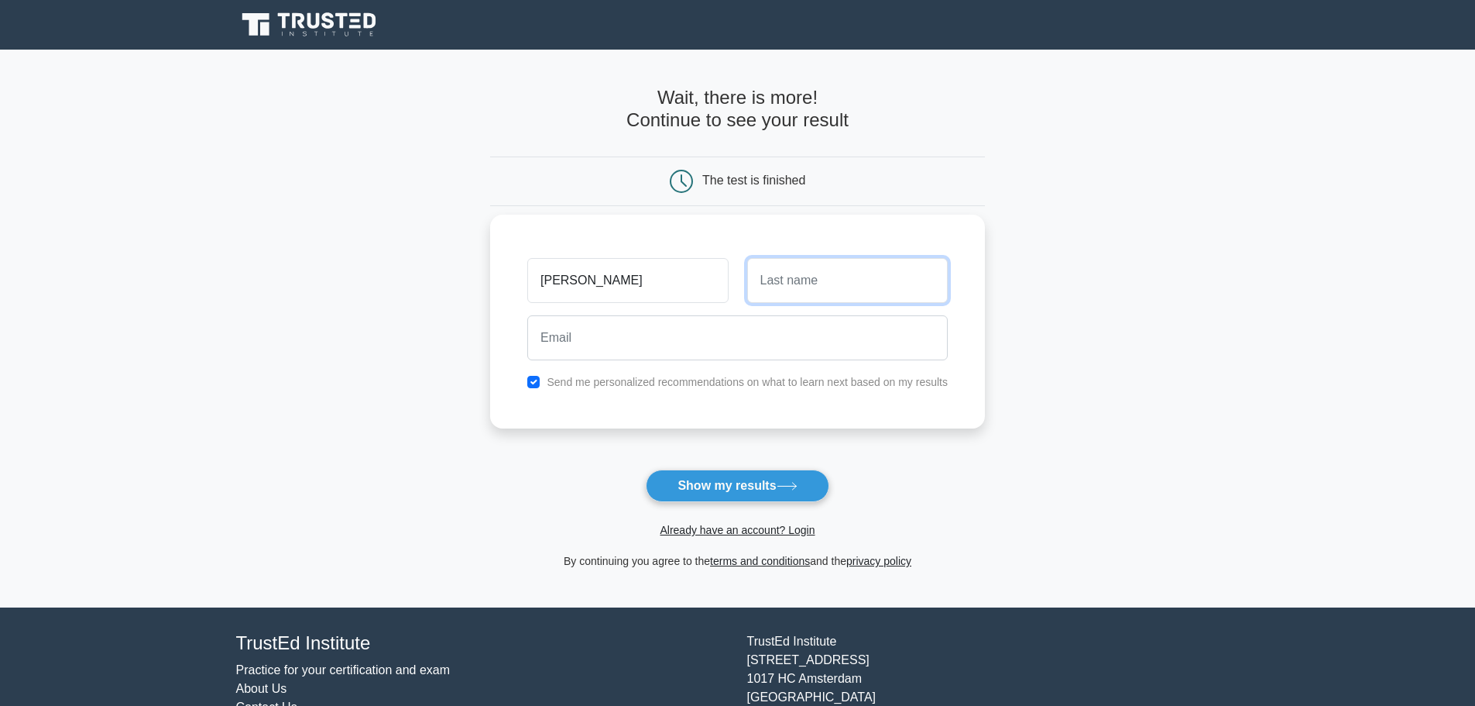
type input "Arrigo"
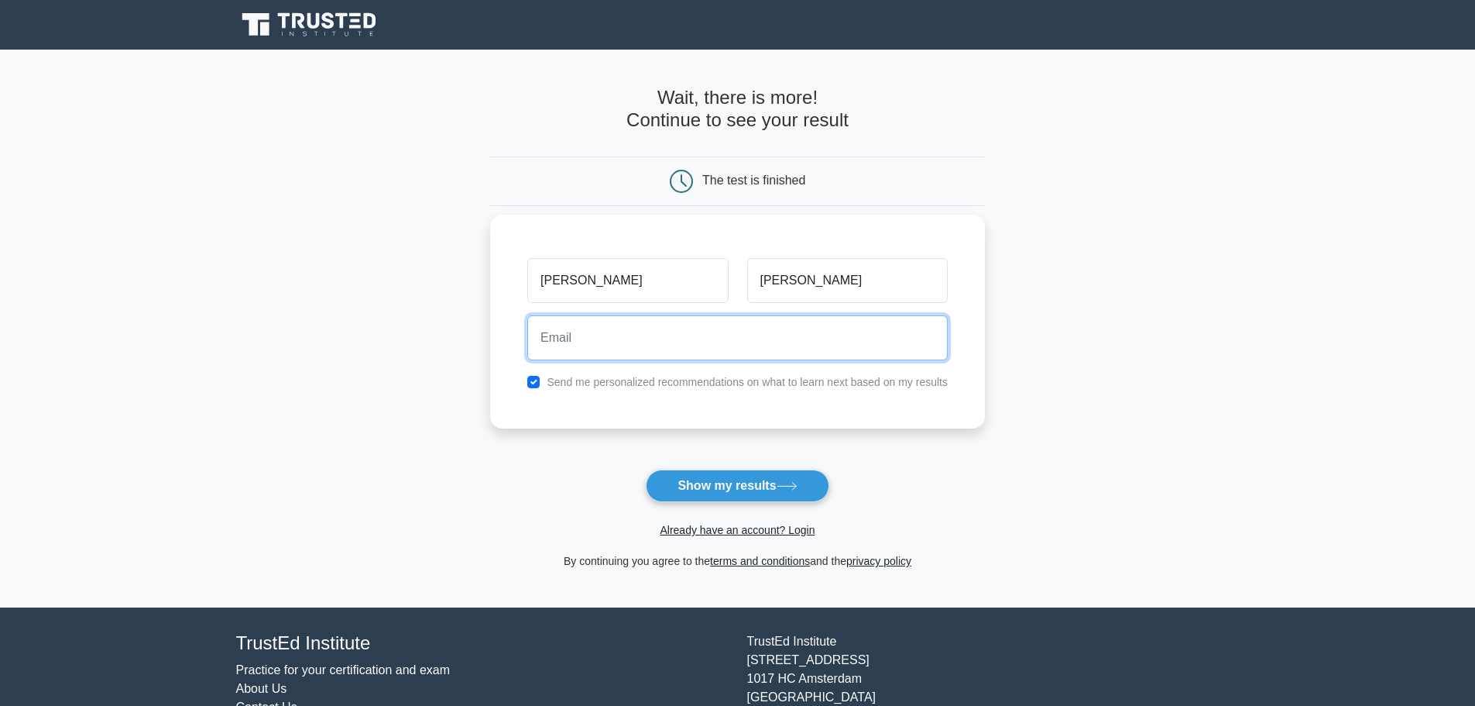
click at [735, 324] on input "email" at bounding box center [737, 337] width 421 height 45
type input "dario.arrigo@alpitourworld.it"
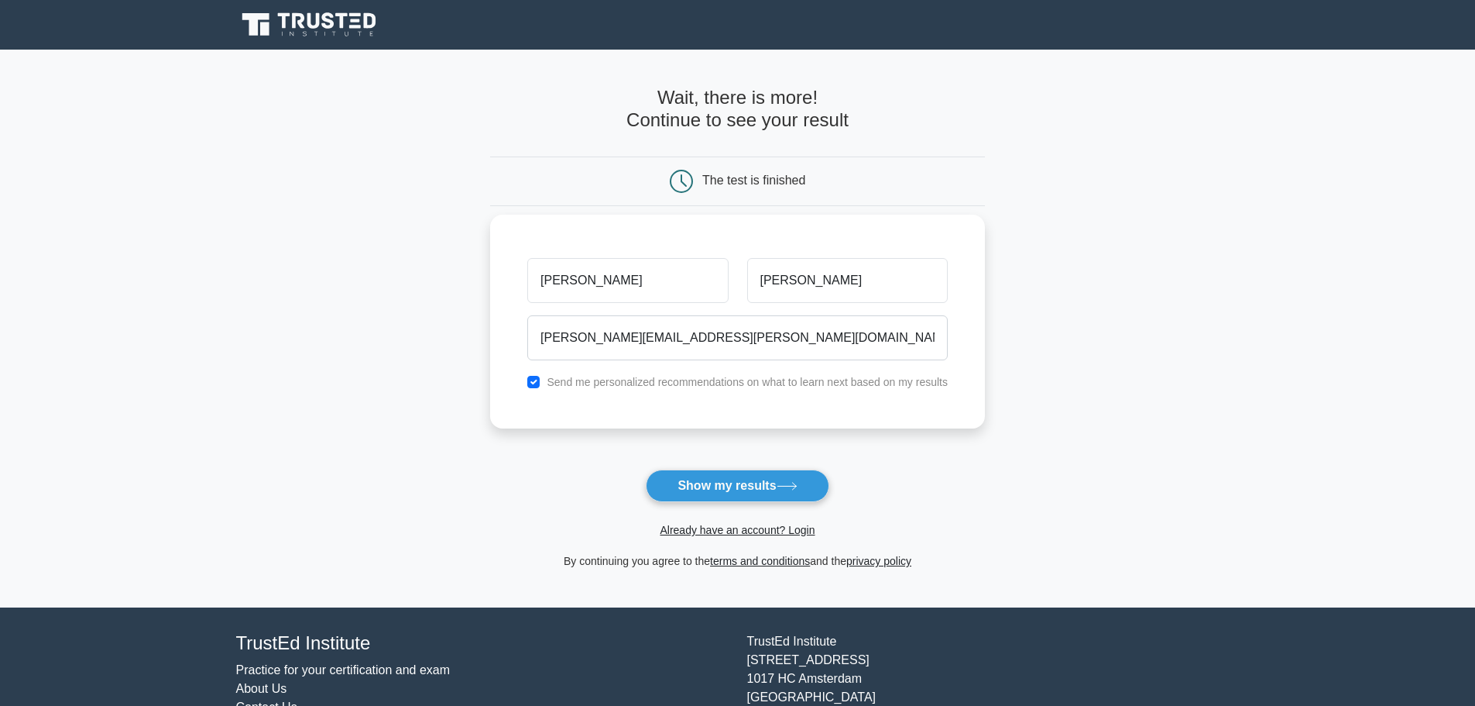
click at [671, 398] on div "Dario Arrigo dario.arrigo@alpitourworld.it Send me personalized recommendations…" at bounding box center [737, 322] width 495 height 214
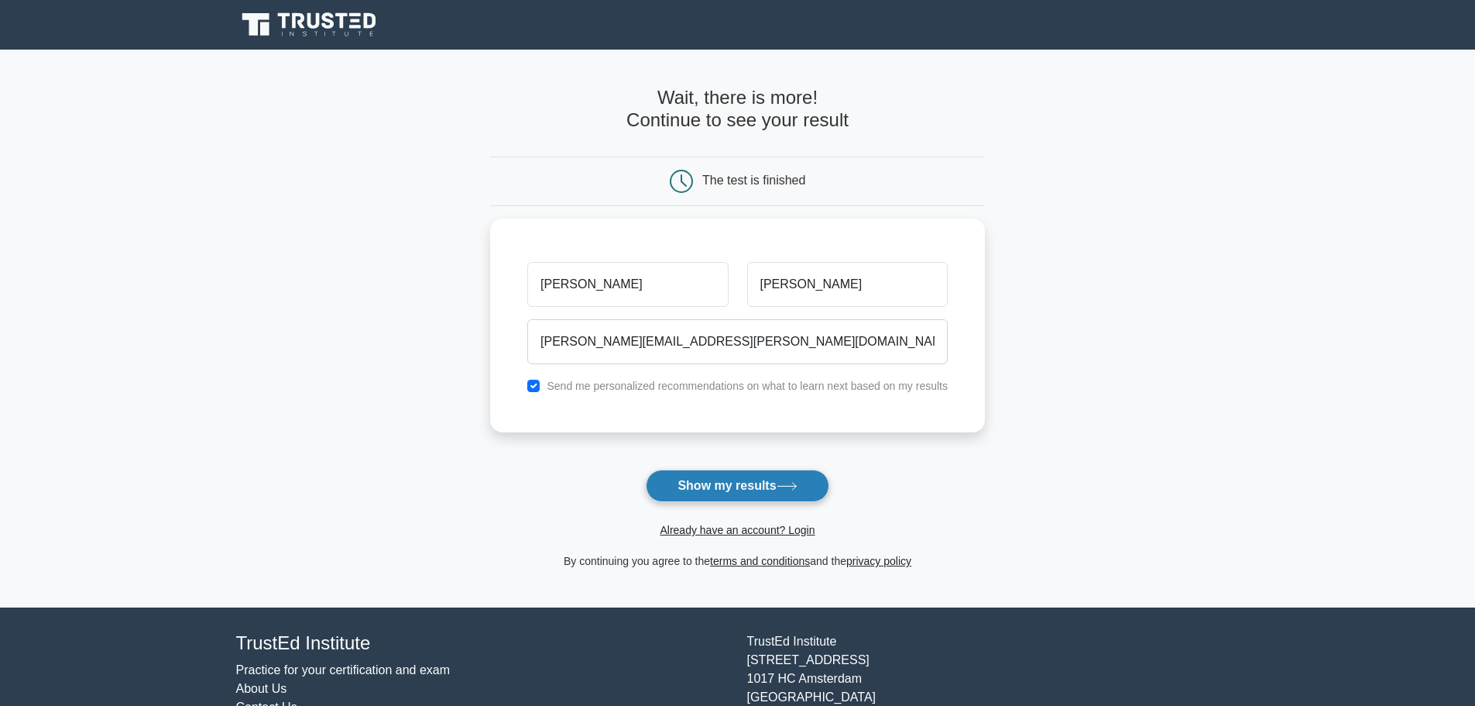
click at [715, 492] on button "Show my results" at bounding box center [737, 485] width 183 height 33
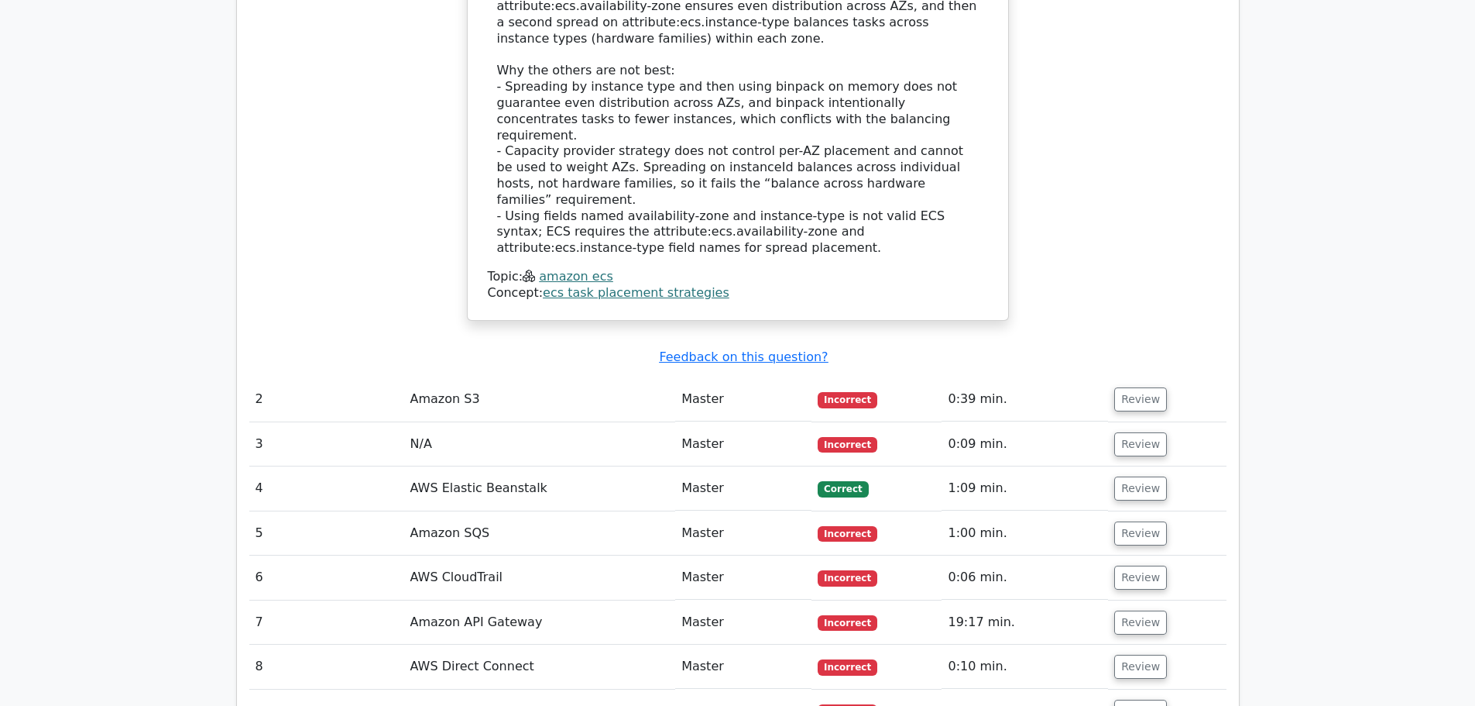
scroll to position [2246, 0]
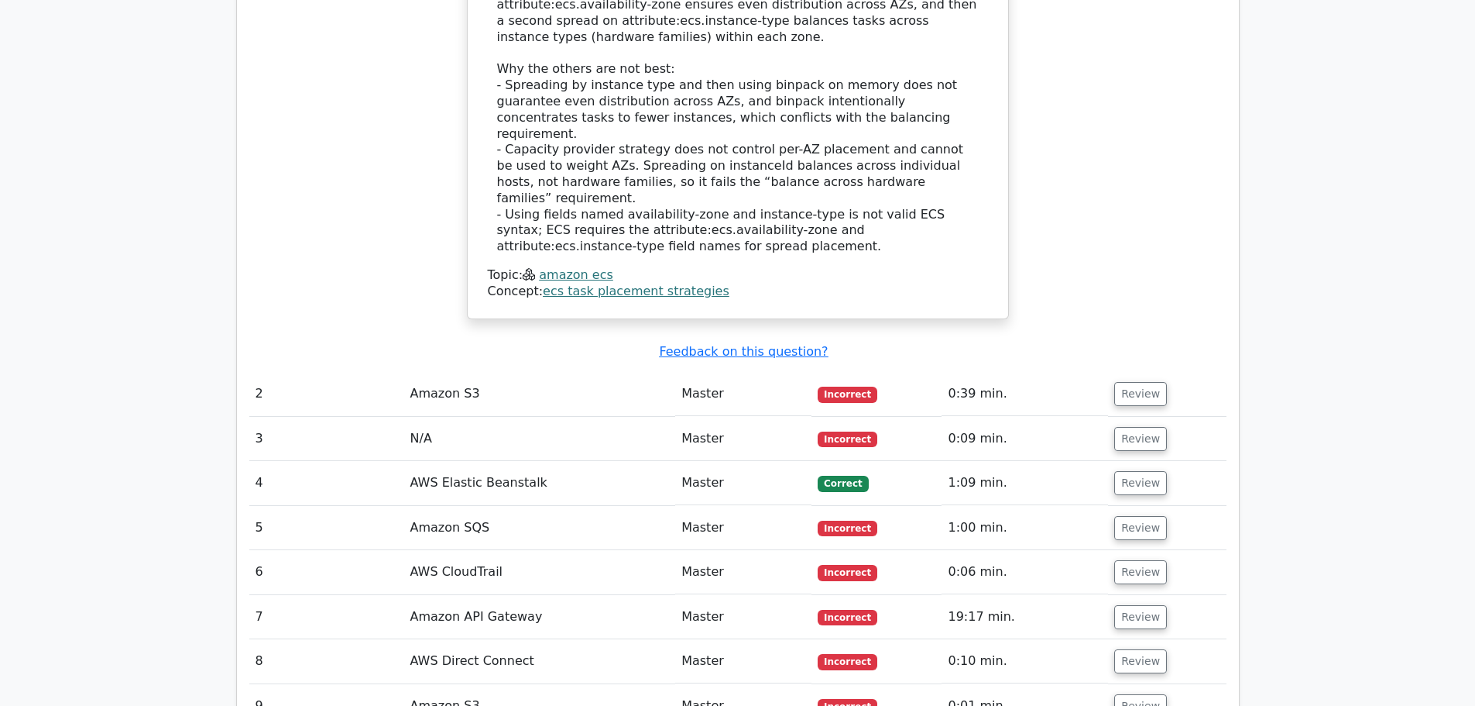
click at [725, 372] on td "Master" at bounding box center [743, 394] width 136 height 44
click at [1126, 382] on button "Review" at bounding box center [1140, 394] width 53 height 24
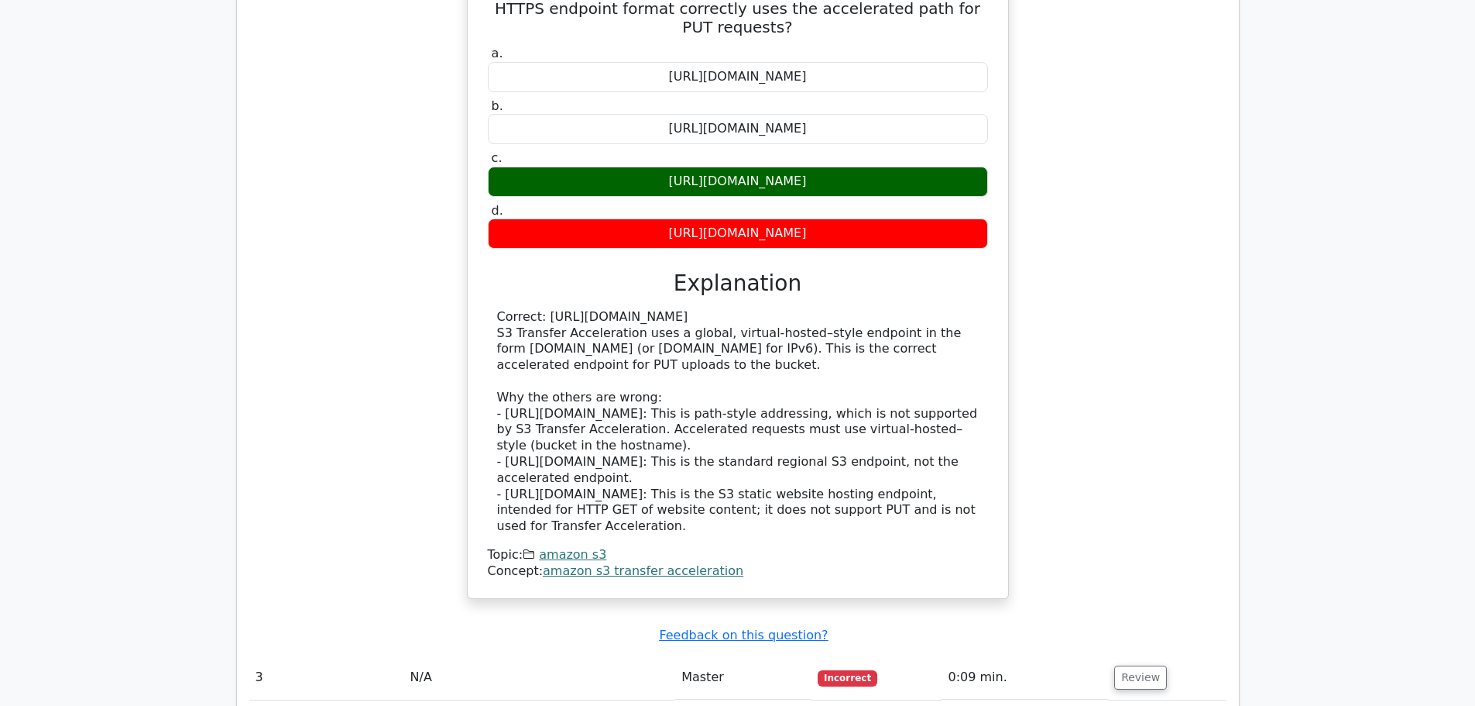
scroll to position [2865, 0]
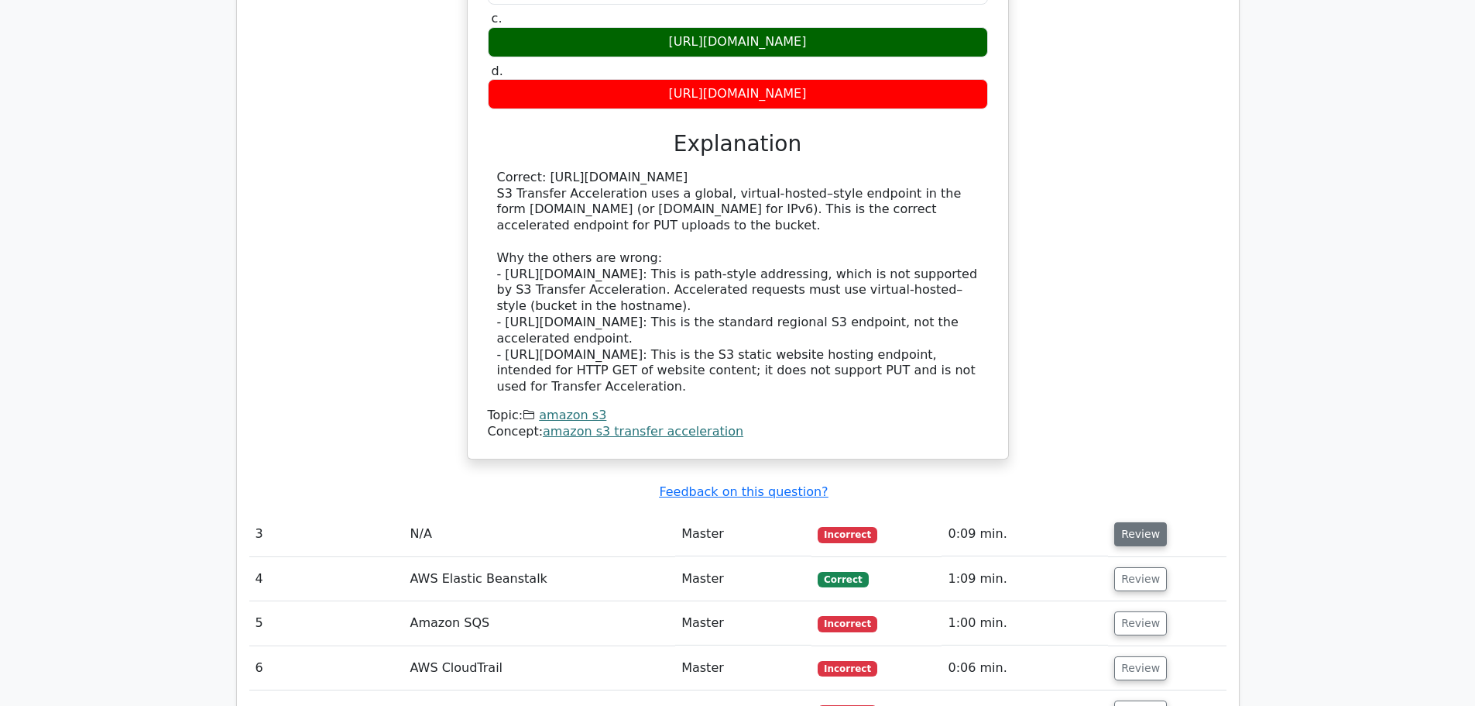
click at [1147, 522] on button "Review" at bounding box center [1140, 534] width 53 height 24
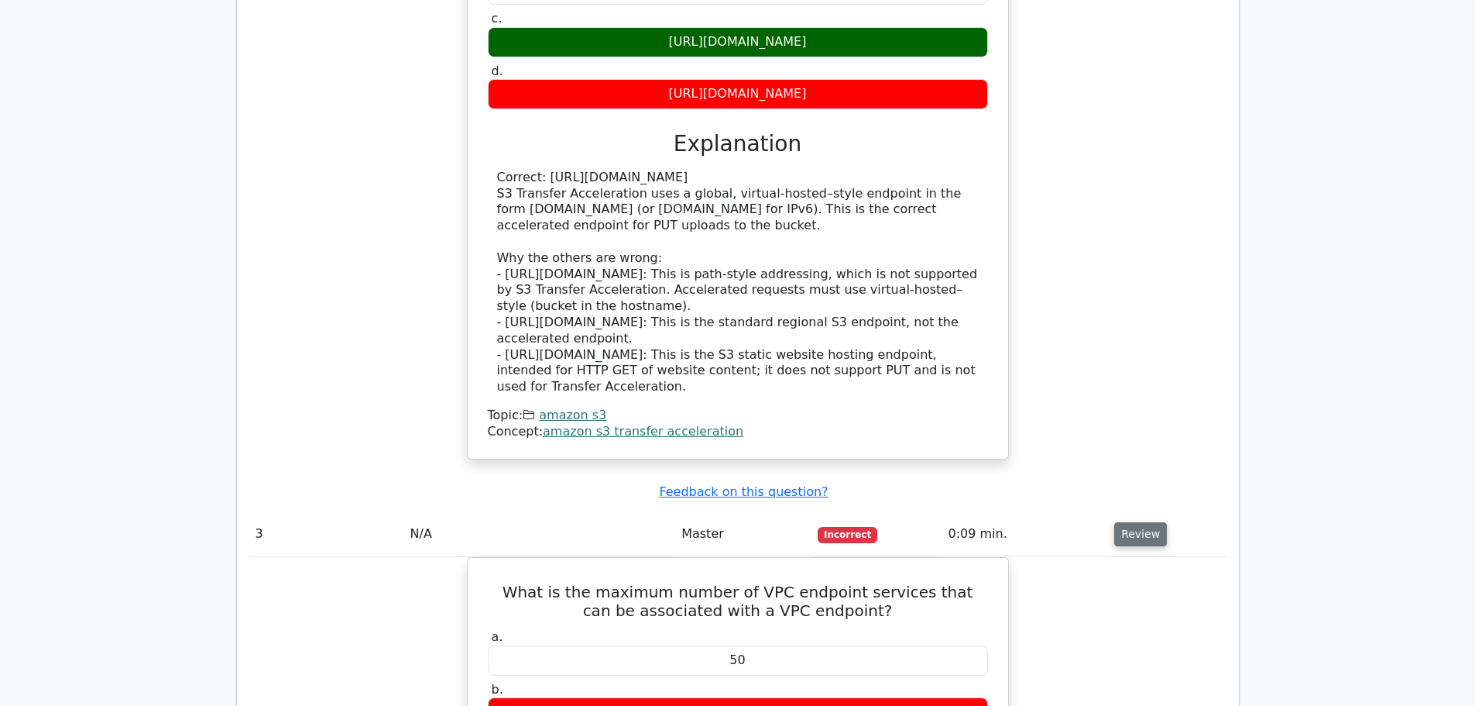
click at [1134, 522] on button "Review" at bounding box center [1140, 534] width 53 height 24
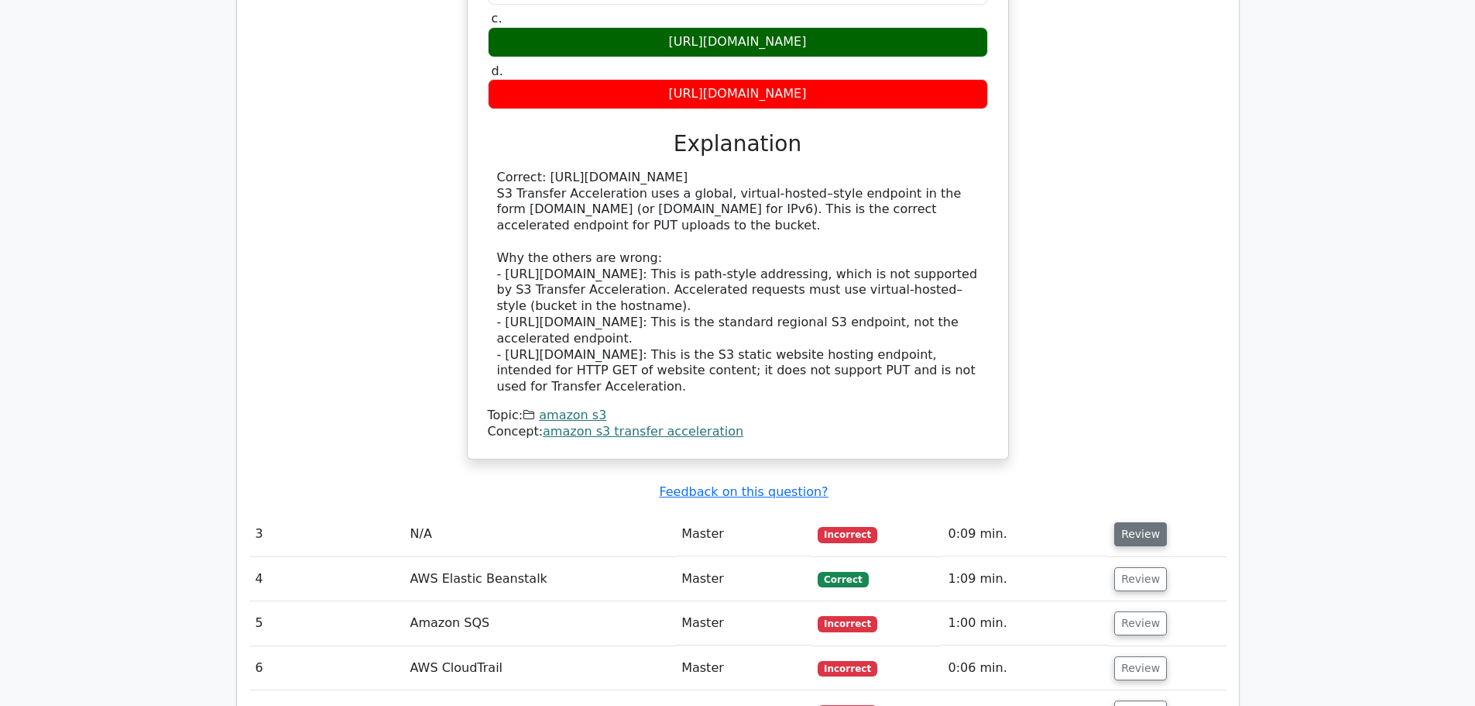
click at [1124, 522] on button "Review" at bounding box center [1140, 534] width 53 height 24
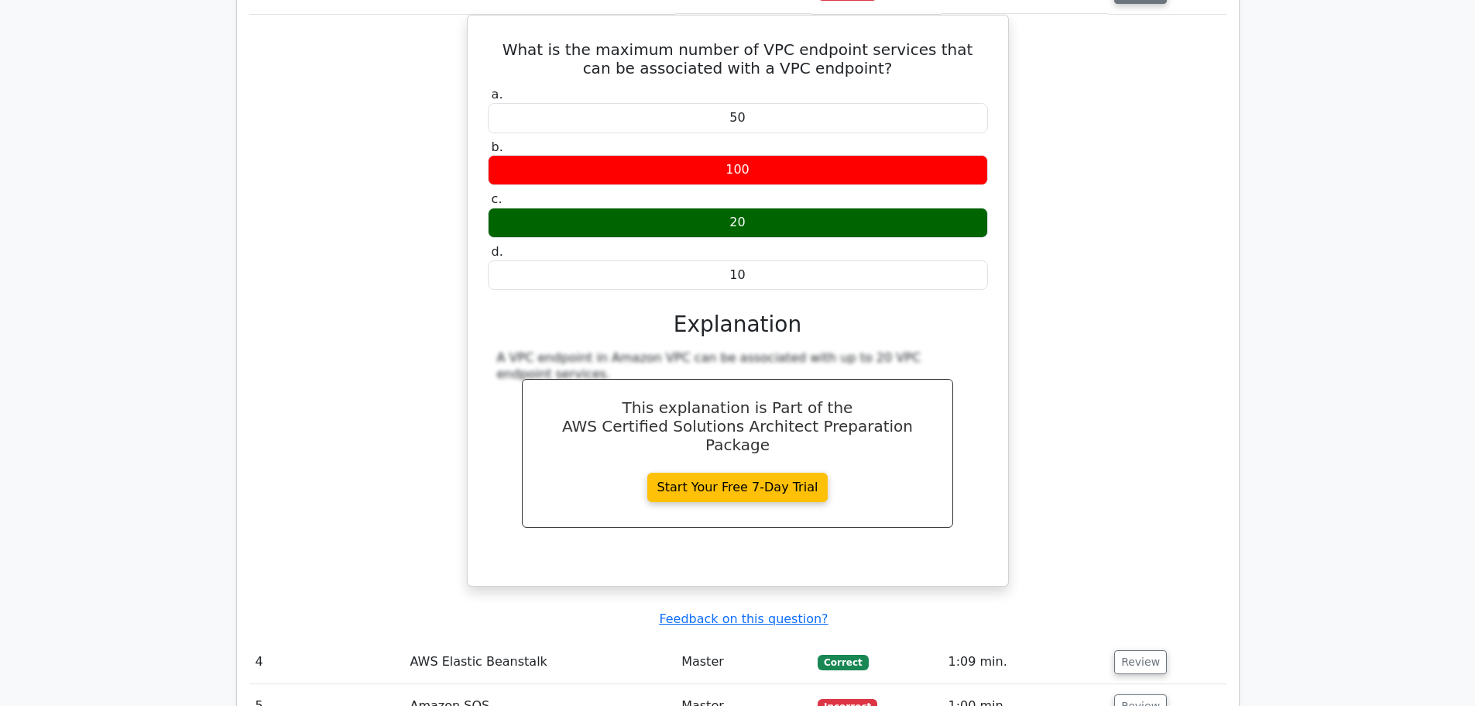
scroll to position [3562, 0]
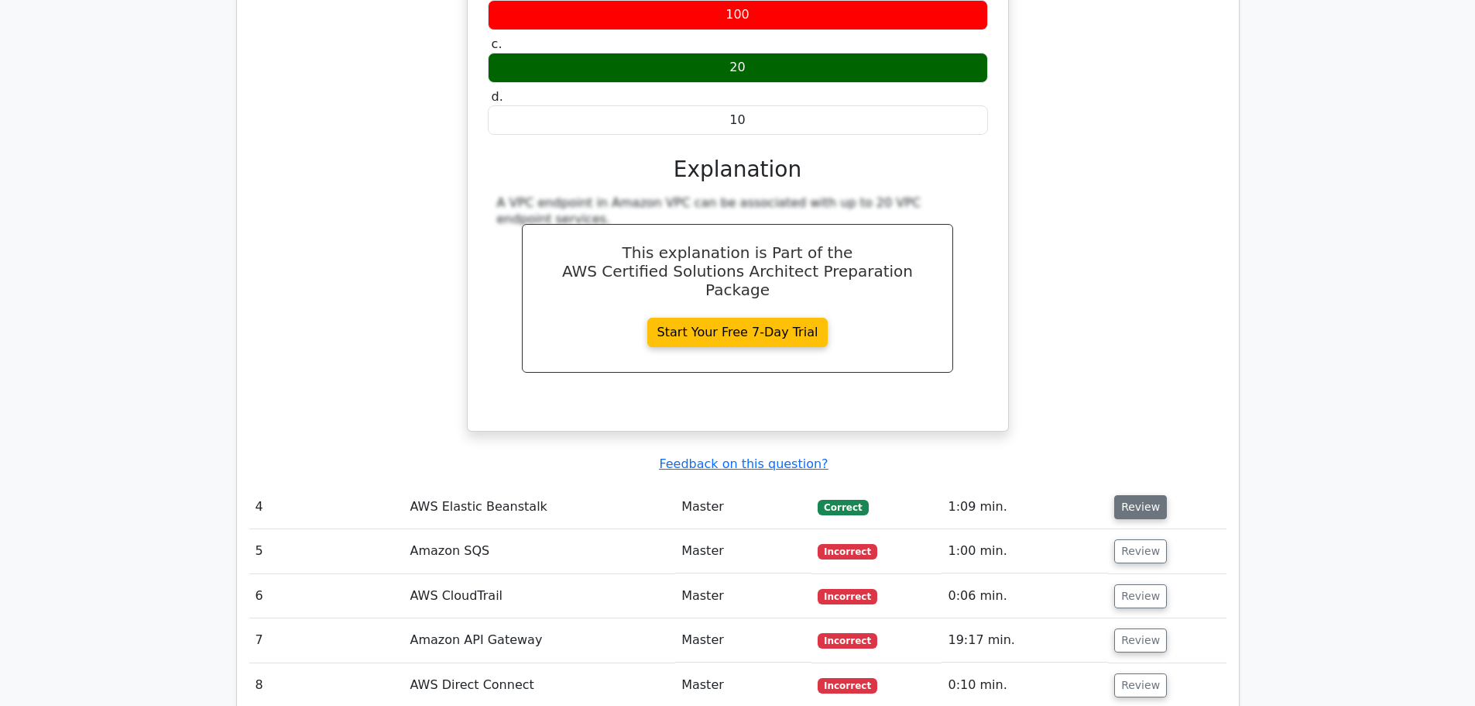
click at [1148, 495] on button "Review" at bounding box center [1140, 507] width 53 height 24
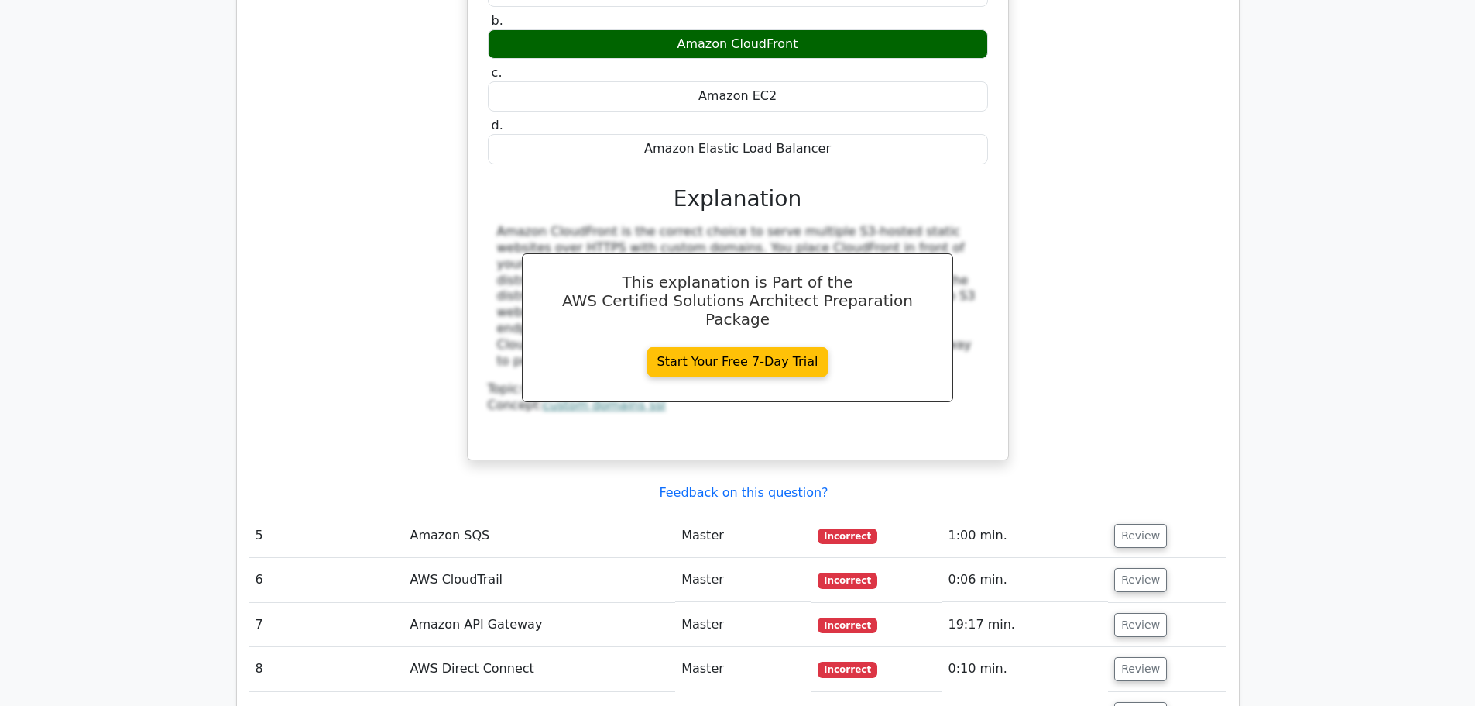
scroll to position [4259, 0]
click at [1145, 523] on button "Review" at bounding box center [1140, 535] width 53 height 24
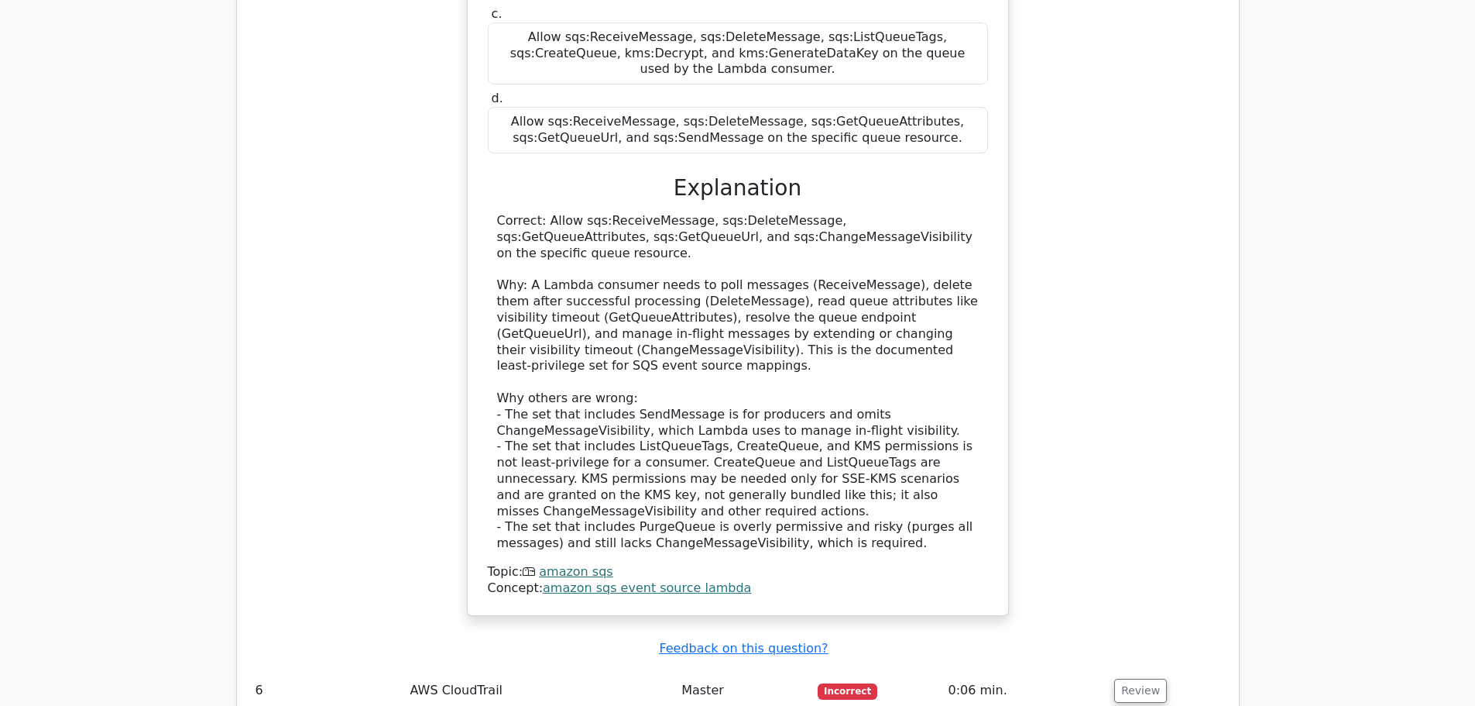
scroll to position [5111, 0]
click at [1148, 677] on button "Review" at bounding box center [1140, 689] width 53 height 24
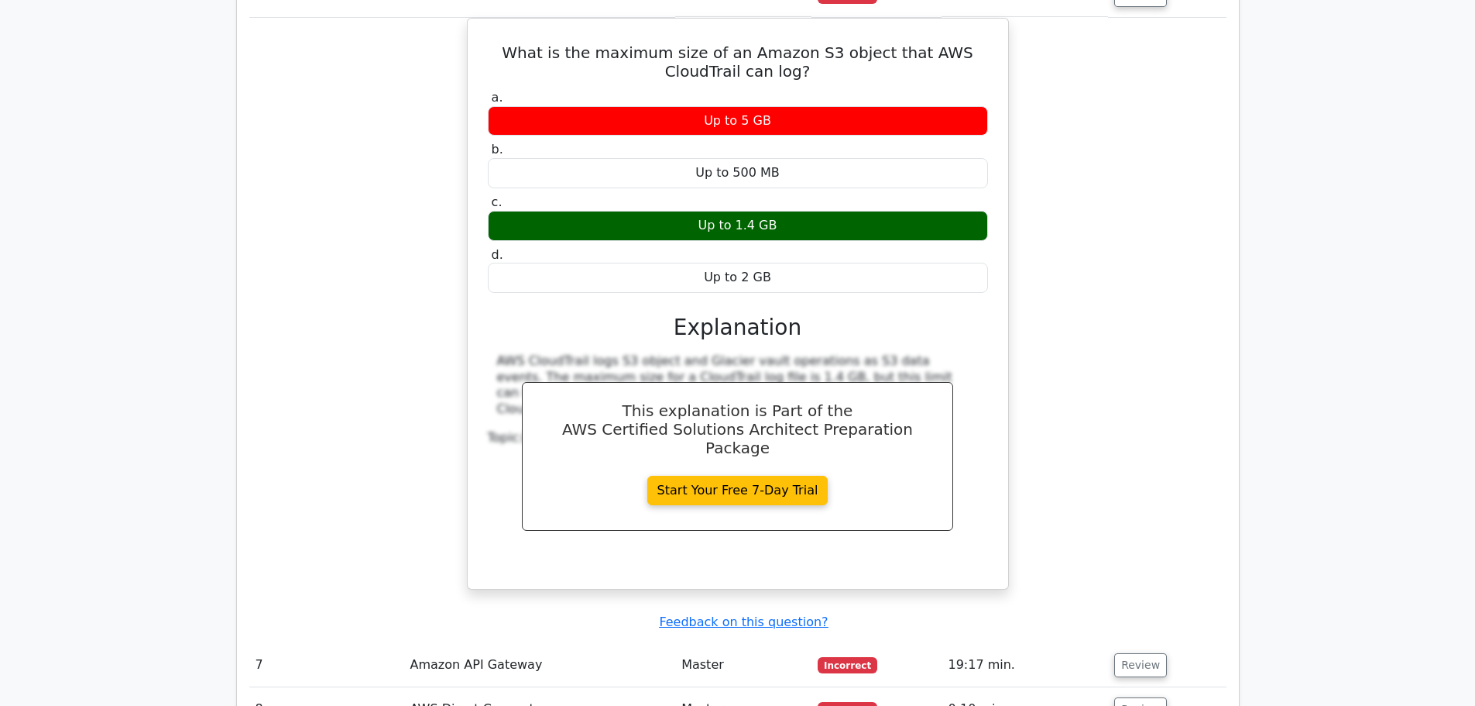
scroll to position [5808, 0]
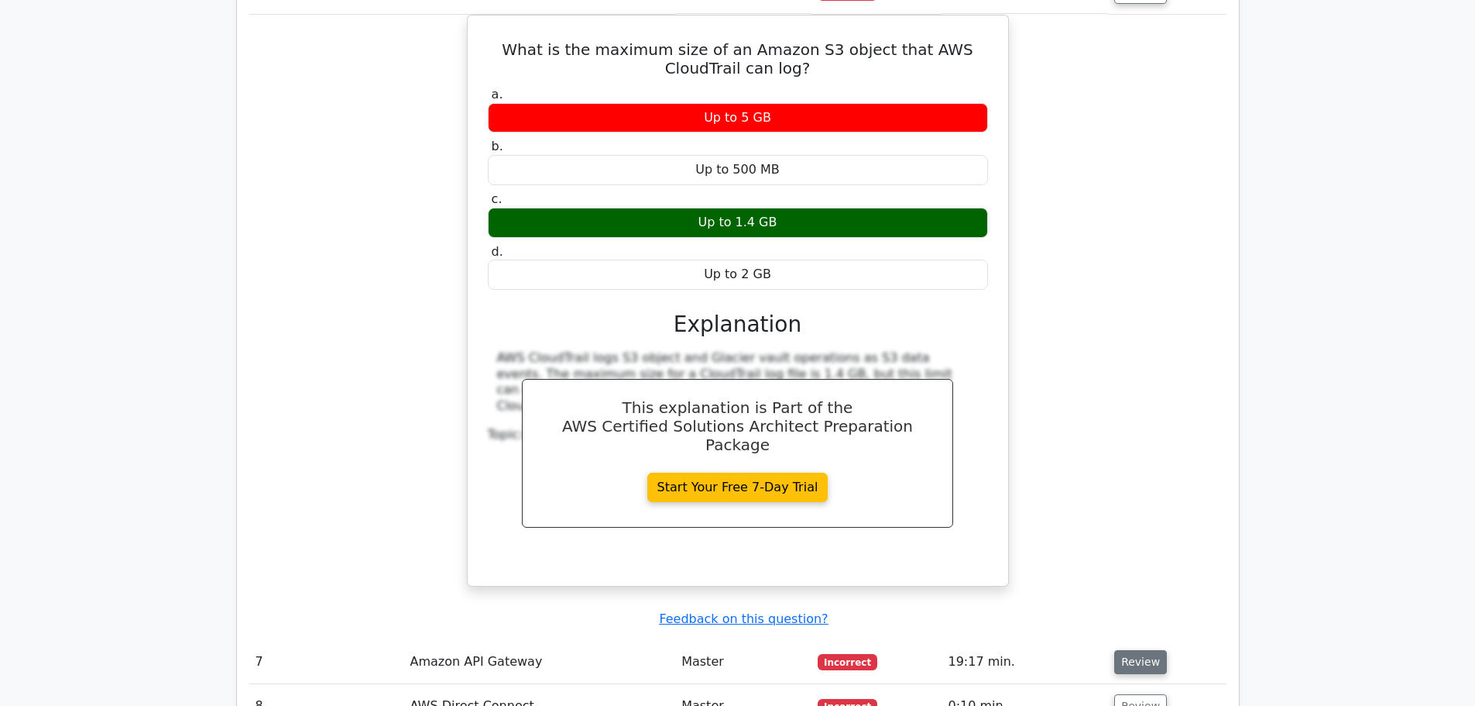
click at [1144, 650] on button "Review" at bounding box center [1140, 662] width 53 height 24
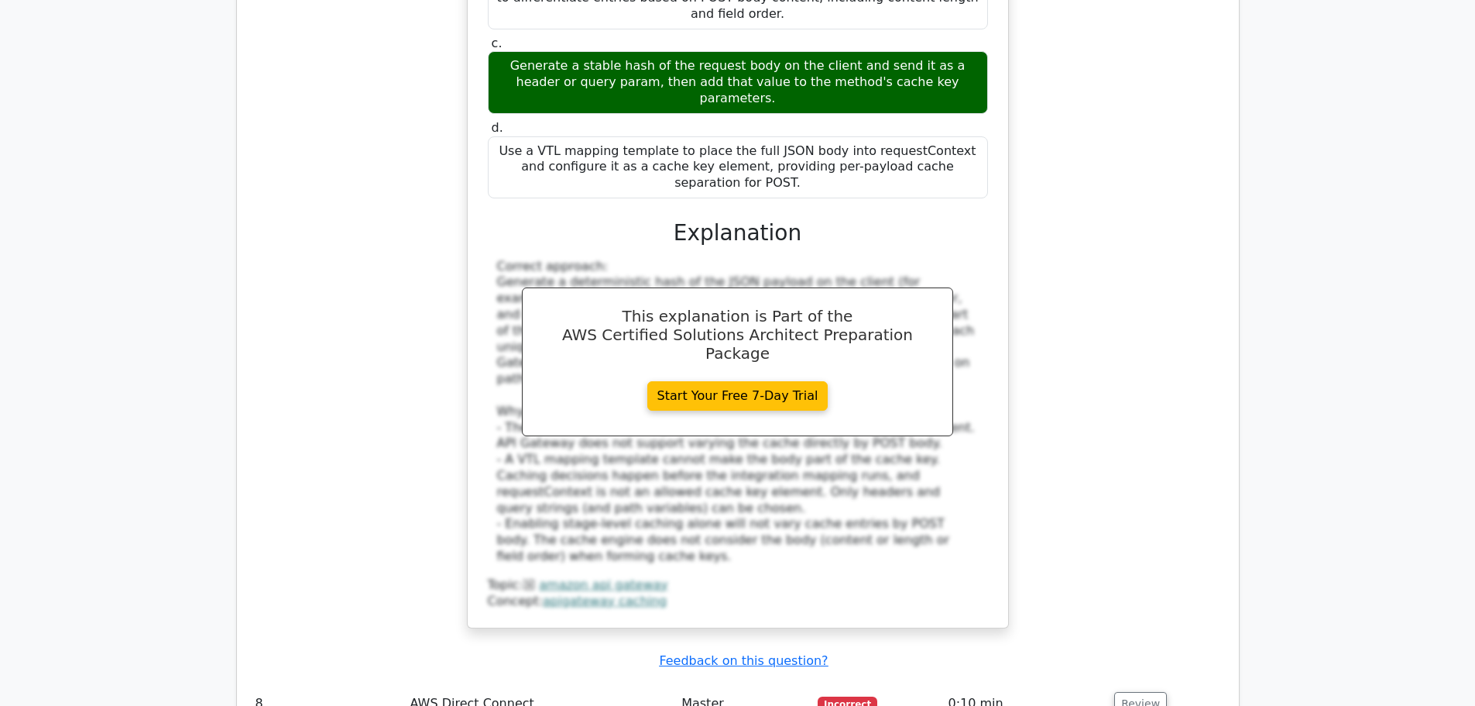
scroll to position [6970, 0]
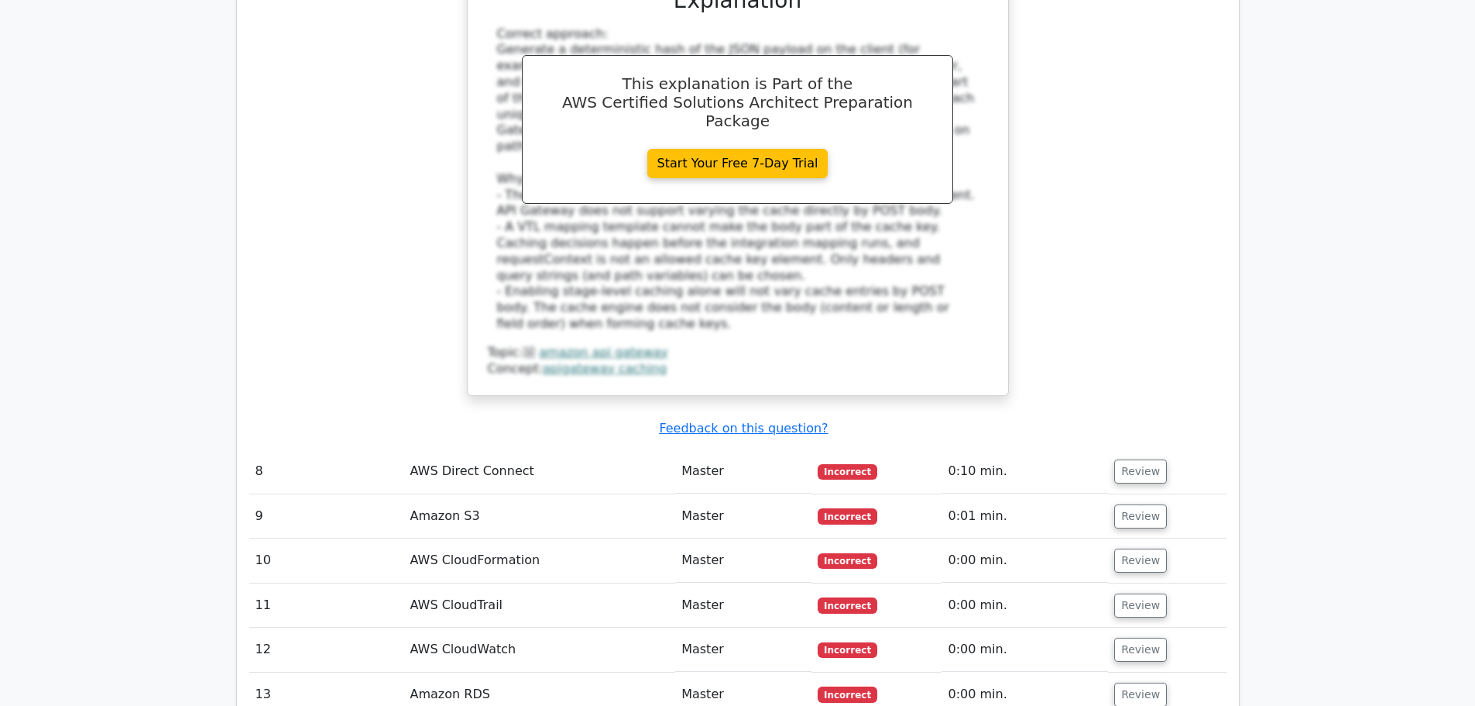
click at [1179, 494] on td "Review" at bounding box center [1167, 516] width 118 height 44
click at [1119, 504] on button "Review" at bounding box center [1140, 516] width 53 height 24
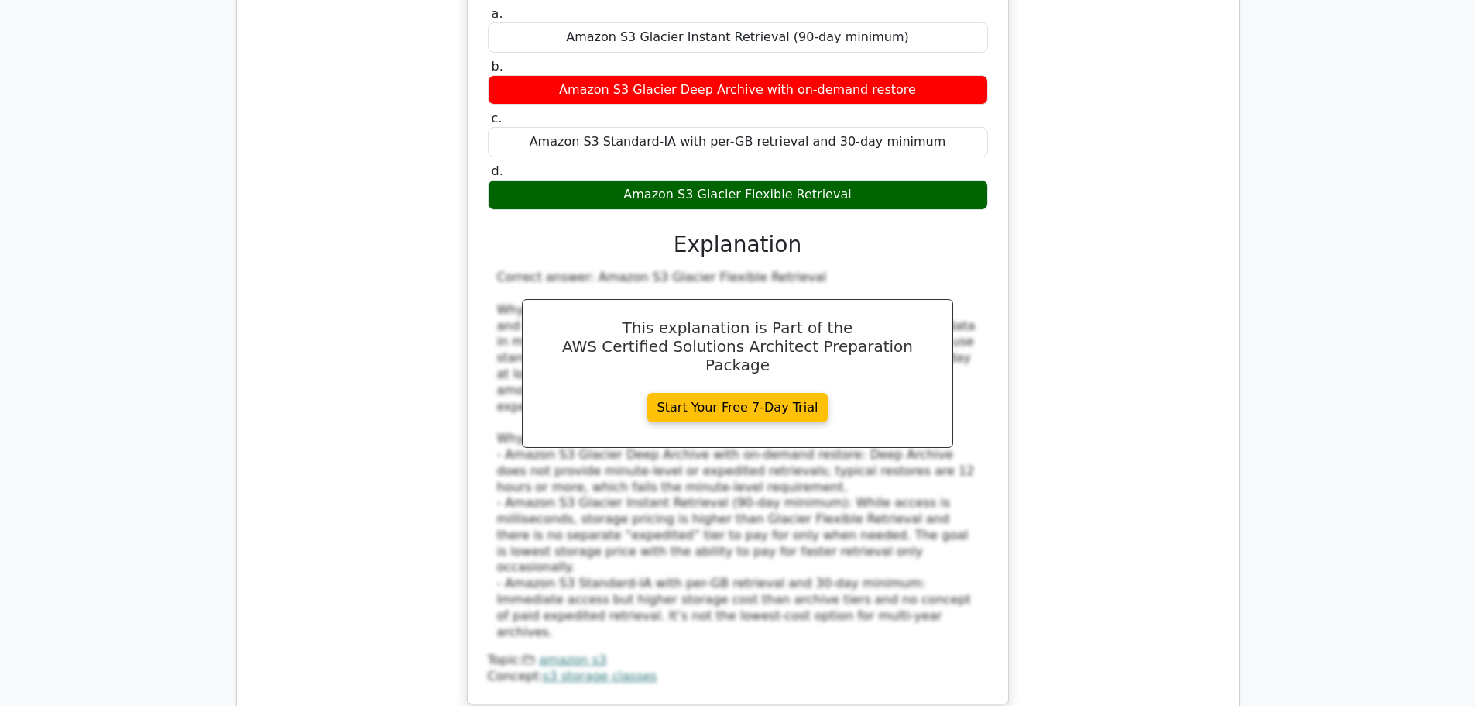
scroll to position [7822, 0]
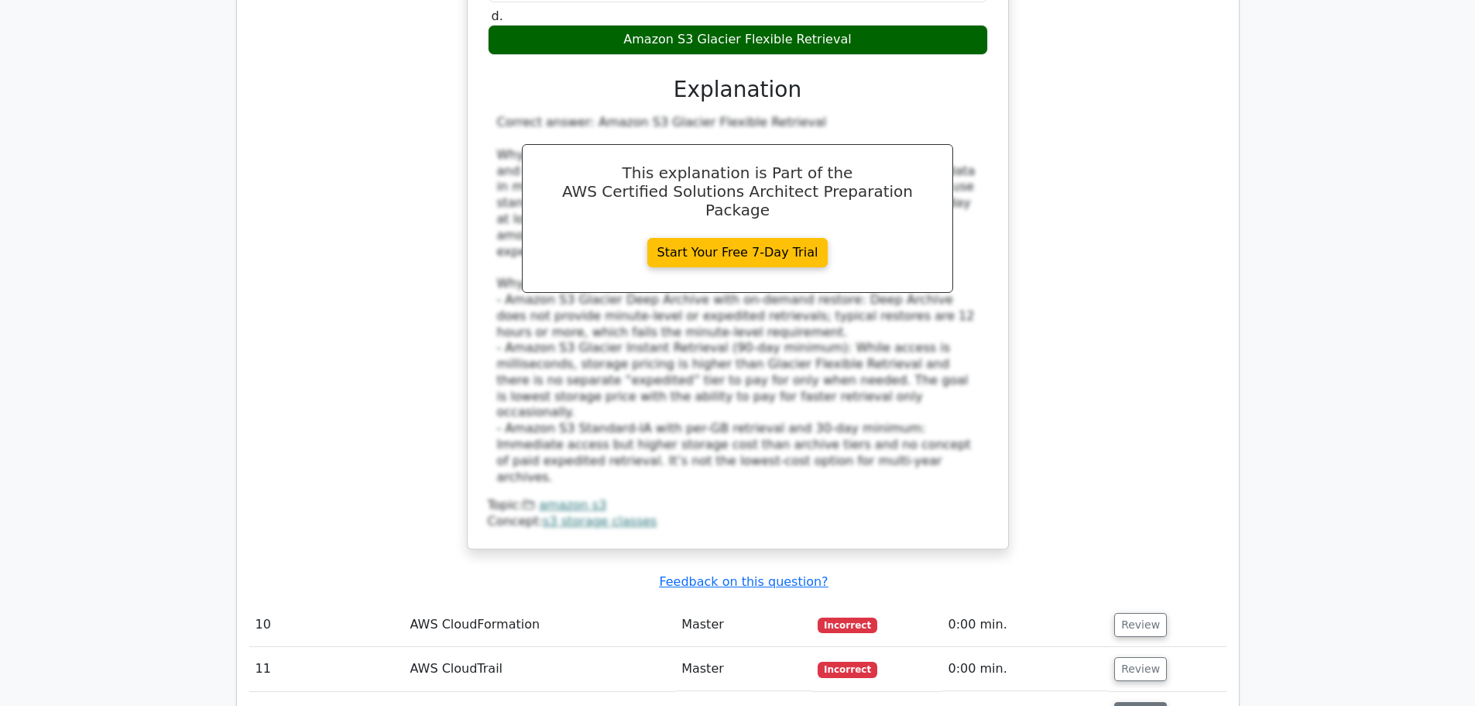
click at [1129, 702] on button "Review" at bounding box center [1140, 714] width 53 height 24
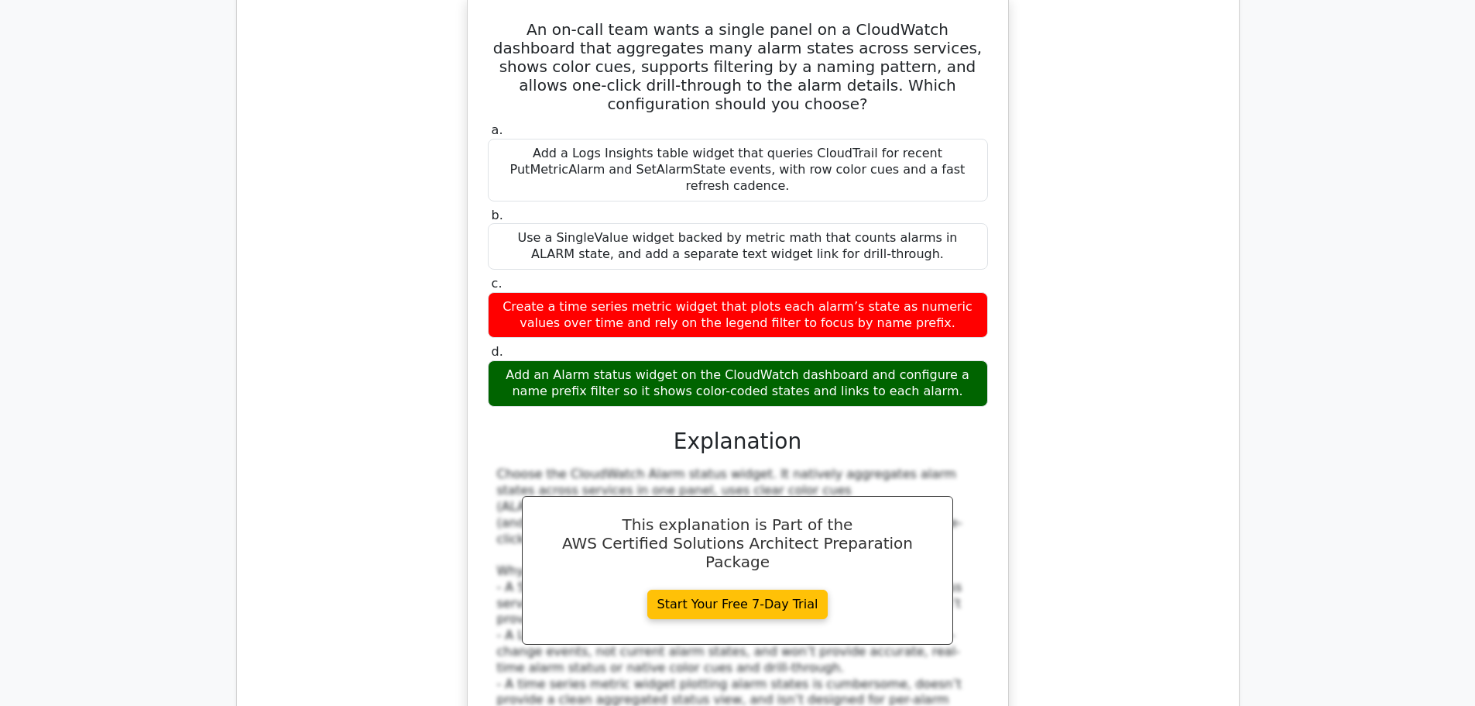
scroll to position [8751, 0]
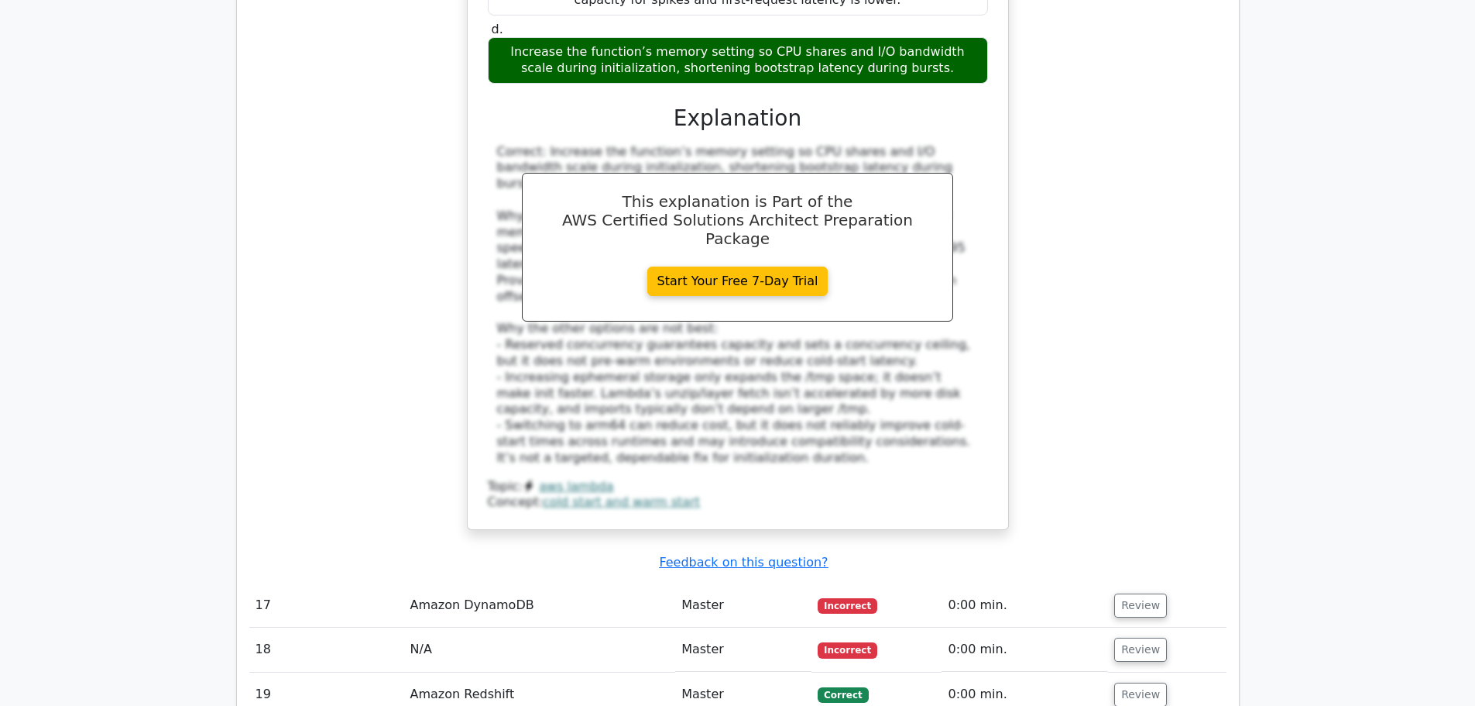
scroll to position [10068, 0]
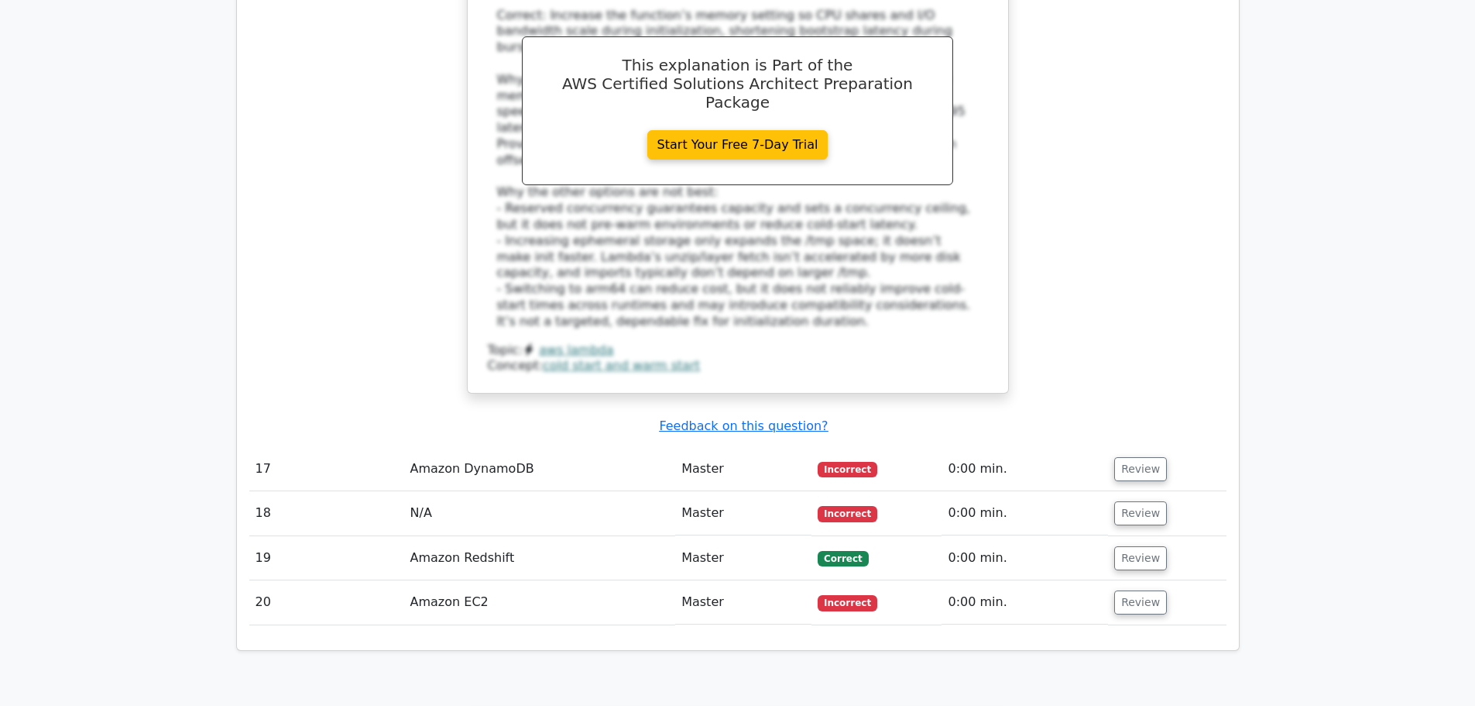
click at [524, 536] on td "Amazon Redshift" at bounding box center [540, 558] width 272 height 44
click at [1117, 546] on button "Review" at bounding box center [1140, 558] width 53 height 24
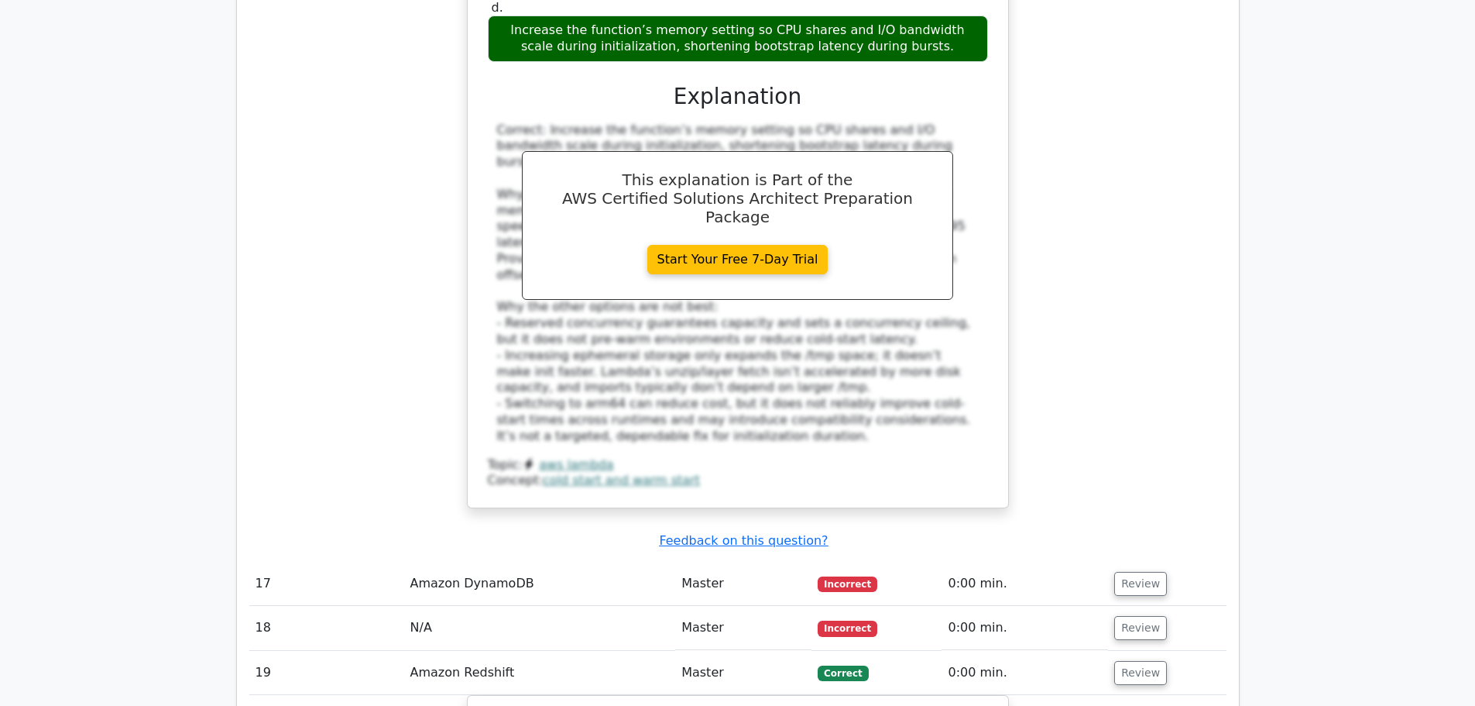
scroll to position [9835, 0]
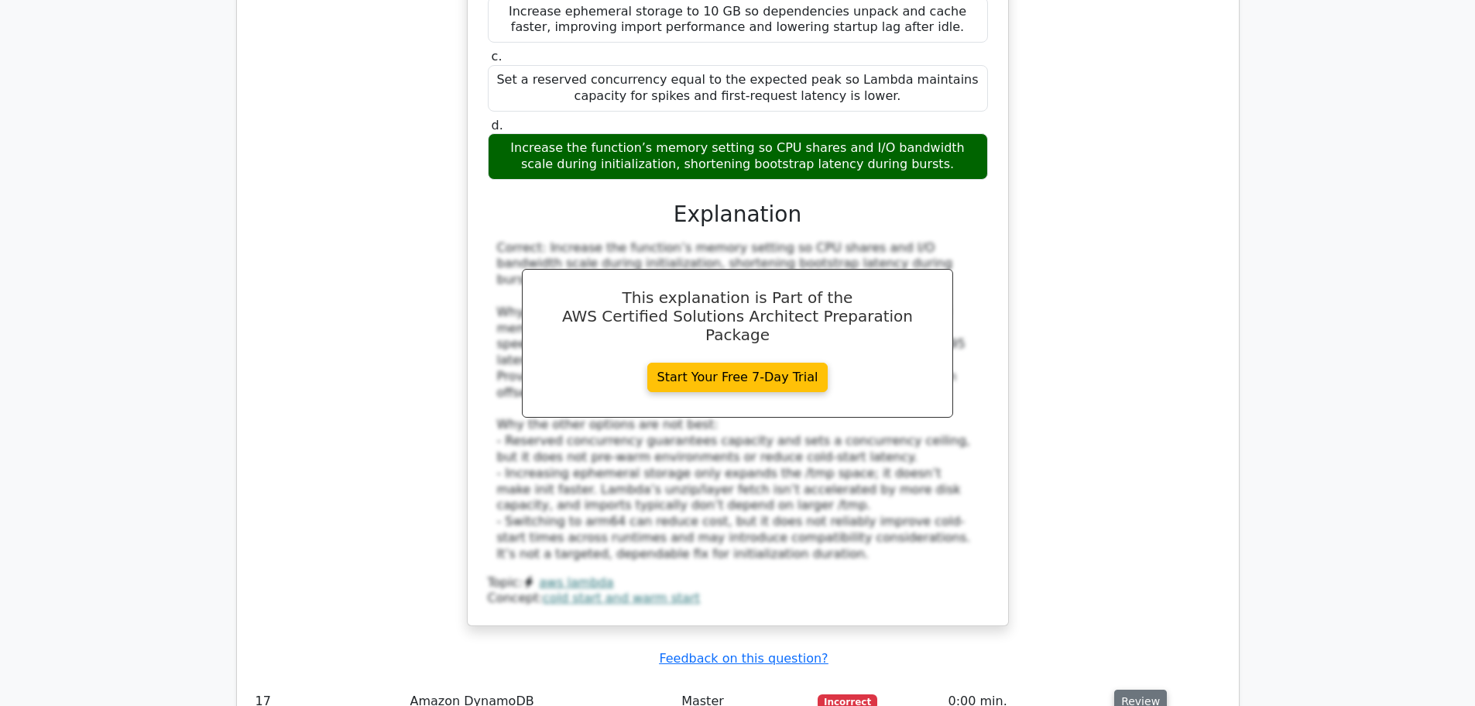
click at [1131, 689] on button "Review" at bounding box center [1140, 701] width 53 height 24
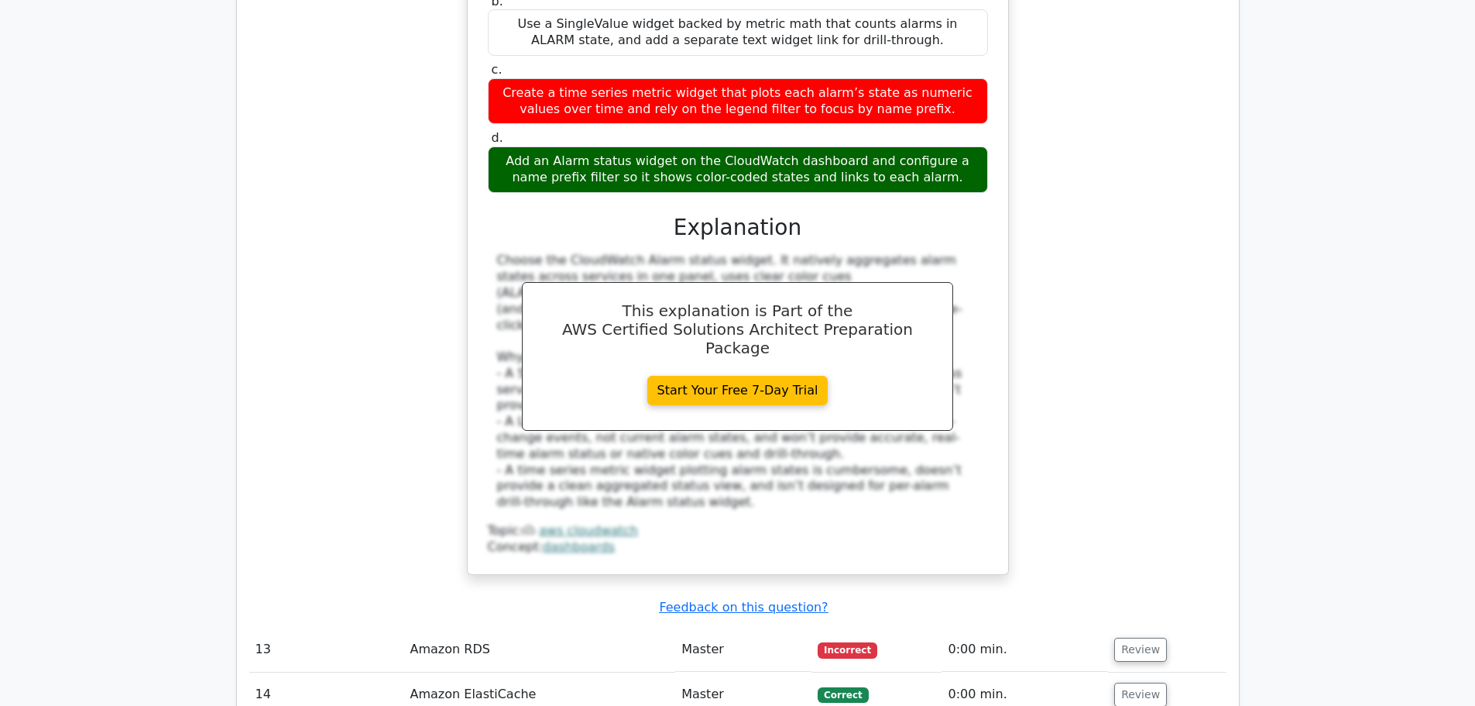
scroll to position [8441, 0]
